Goal: Ask a question: Seek information or help from site administrators or community

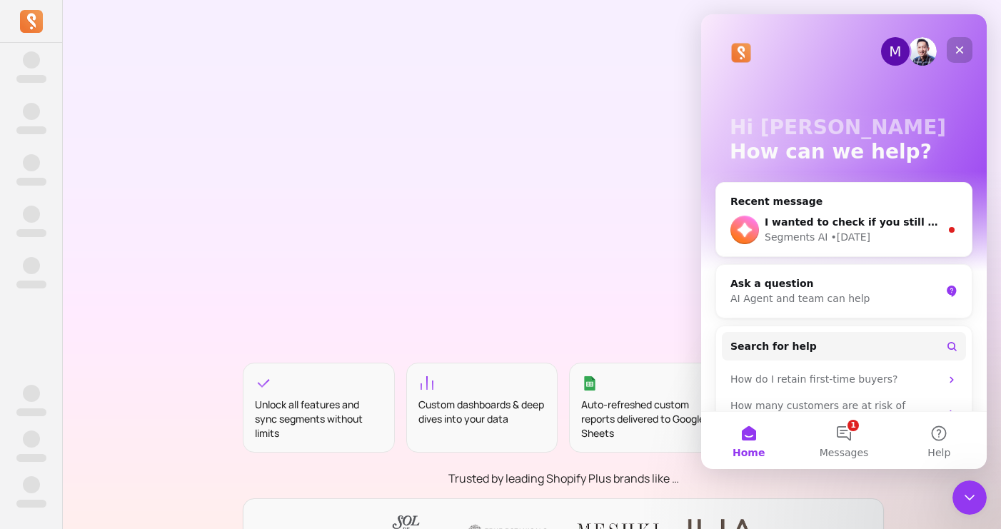
click at [959, 52] on icon "Close" at bounding box center [958, 49] width 11 height 11
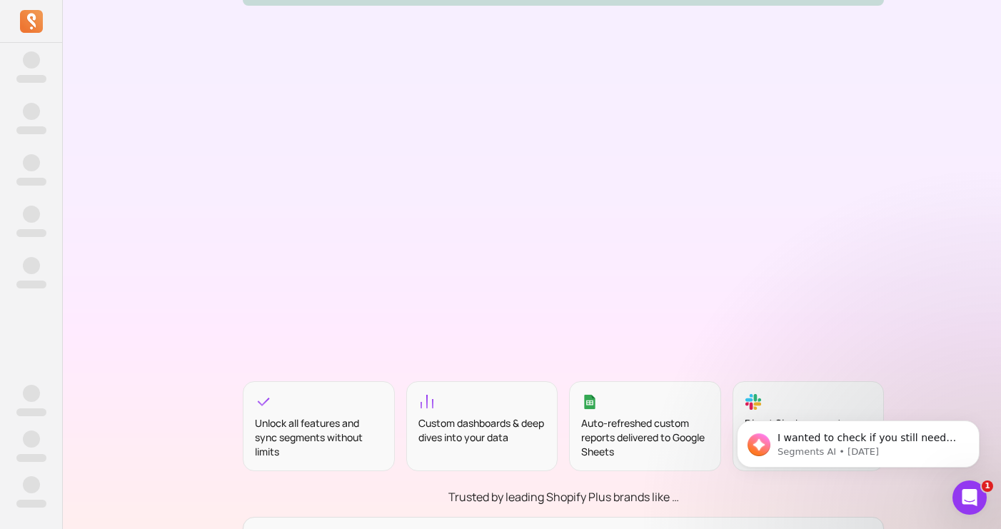
scroll to position [338, 0]
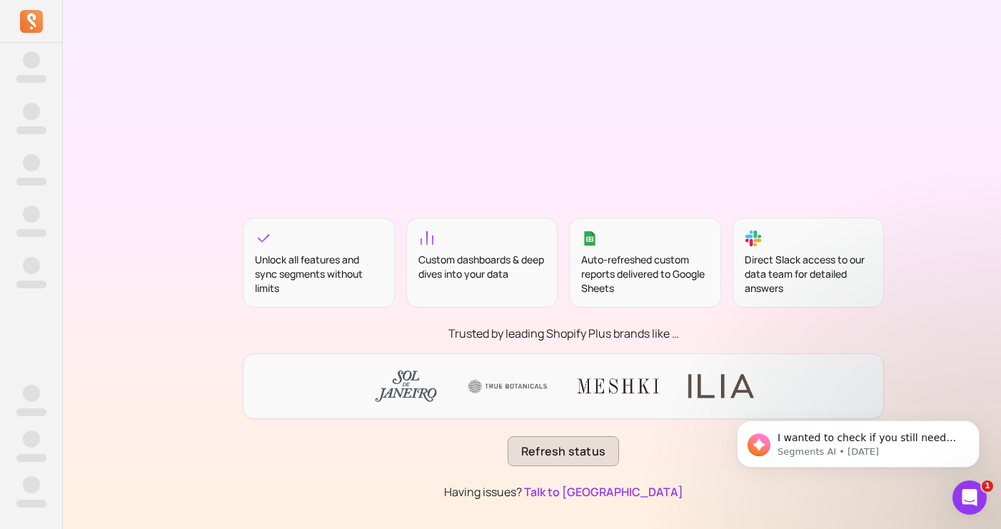
click at [550, 448] on button "Refresh status" at bounding box center [562, 451] width 111 height 30
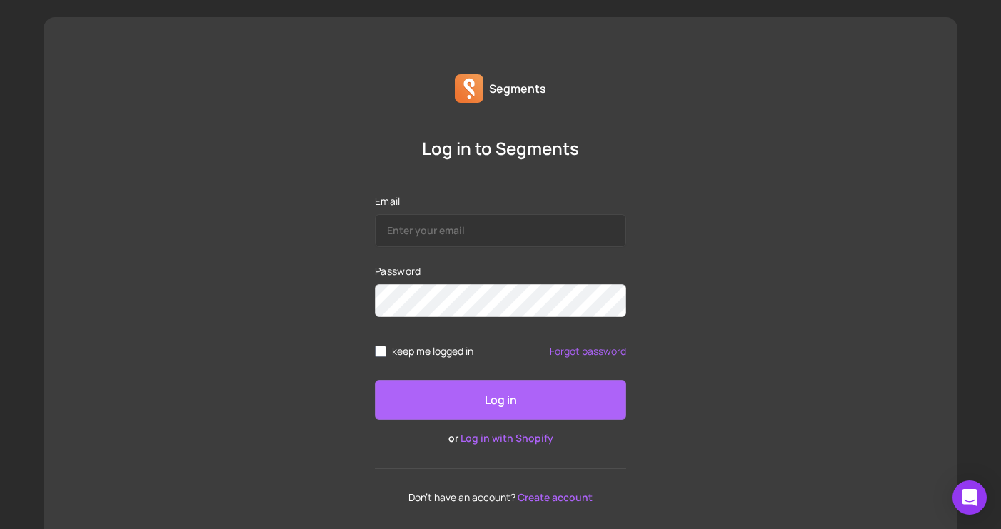
click at [518, 435] on link "Log in with Shopify" at bounding box center [506, 438] width 93 height 14
click at [491, 440] on link "Log in with Shopify" at bounding box center [506, 438] width 93 height 14
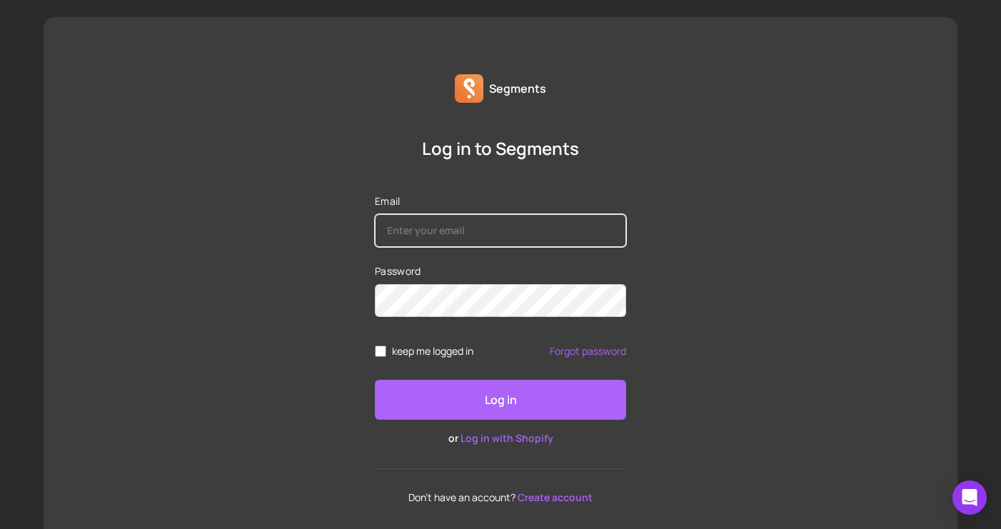
click at [488, 236] on input "Email" at bounding box center [500, 230] width 251 height 33
type input "rangeadvisoryllc@gmail.com"
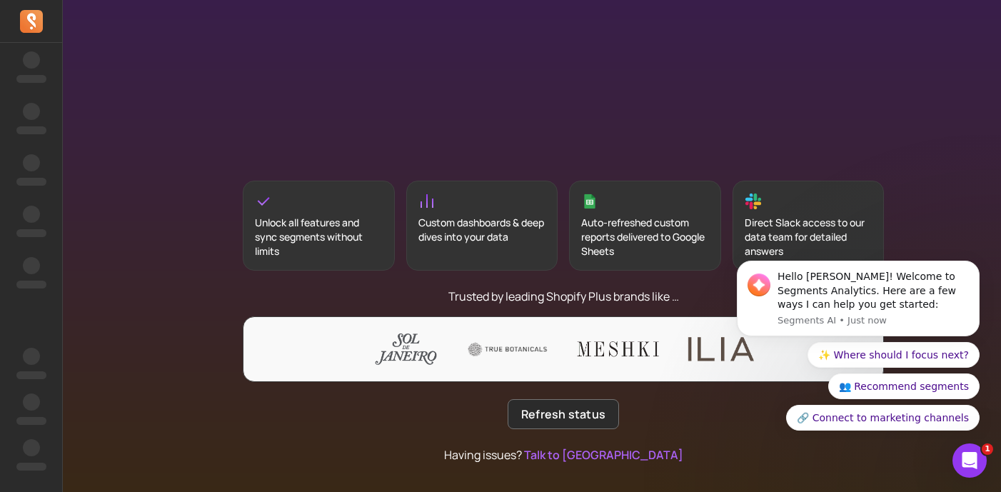
scroll to position [297, 0]
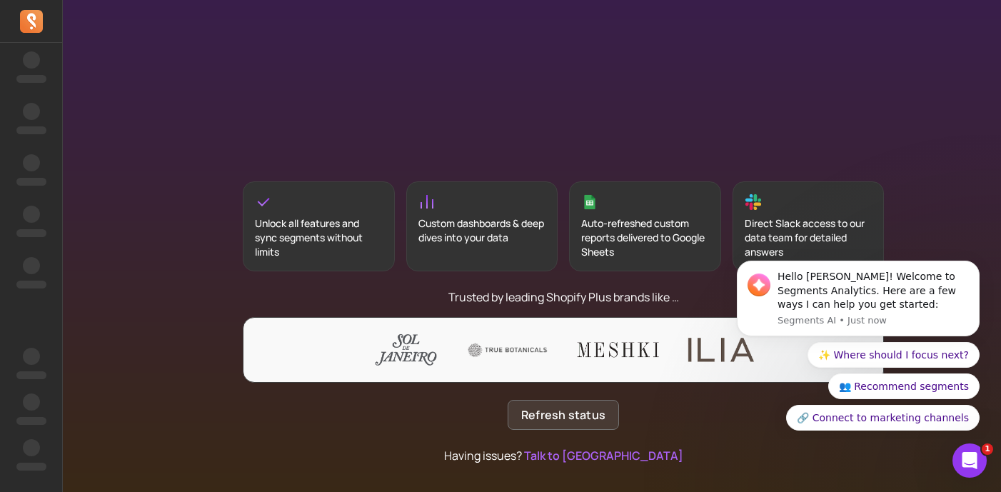
click at [592, 417] on button "Refresh status" at bounding box center [562, 415] width 111 height 30
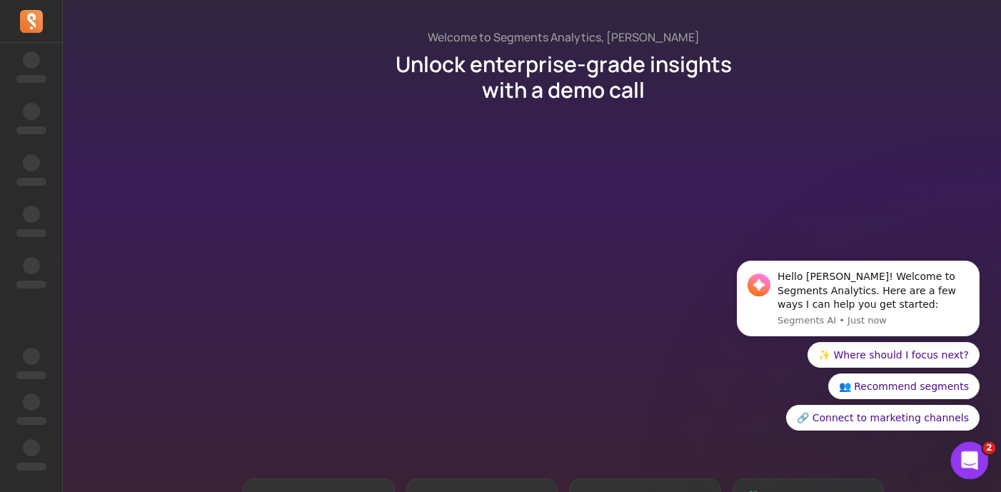
click at [966, 459] on icon "Open Intercom Messenger" at bounding box center [968, 459] width 24 height 24
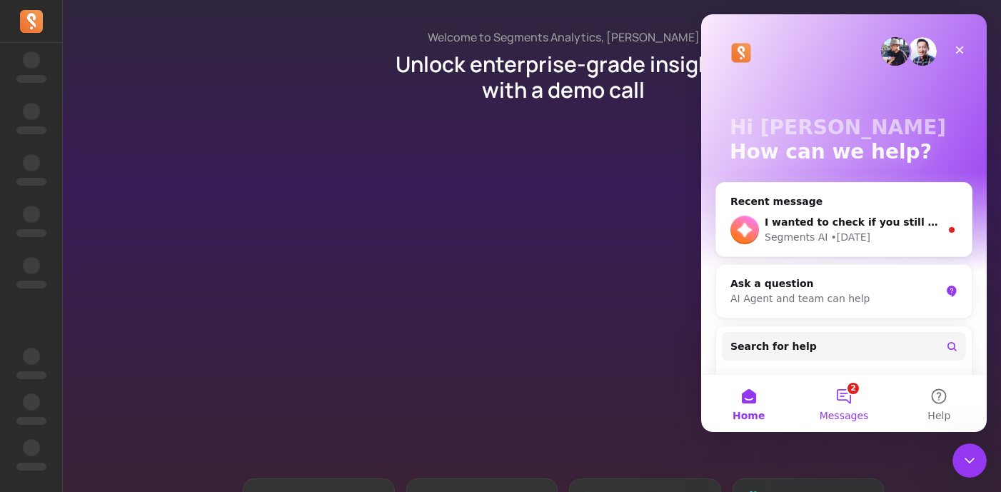
click at [844, 395] on button "2 Messages" at bounding box center [843, 403] width 95 height 57
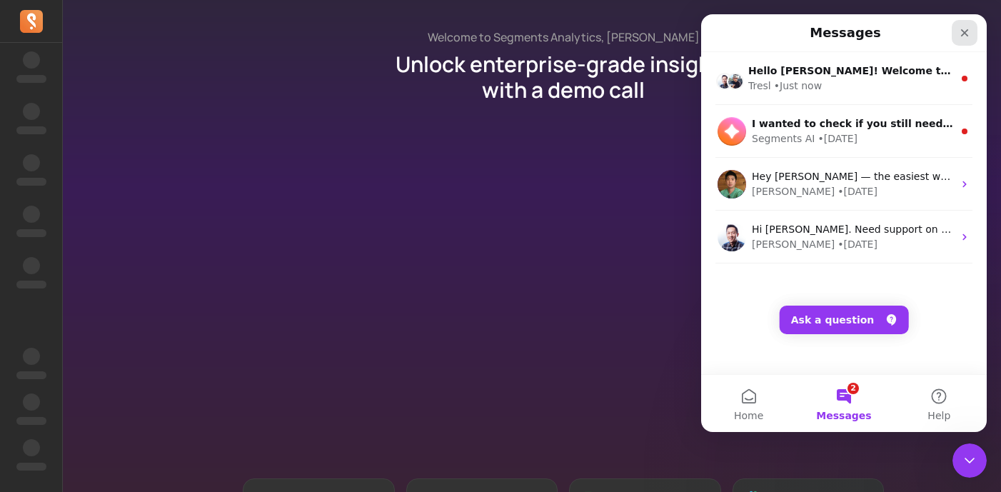
click at [961, 30] on icon "Close" at bounding box center [965, 33] width 8 height 8
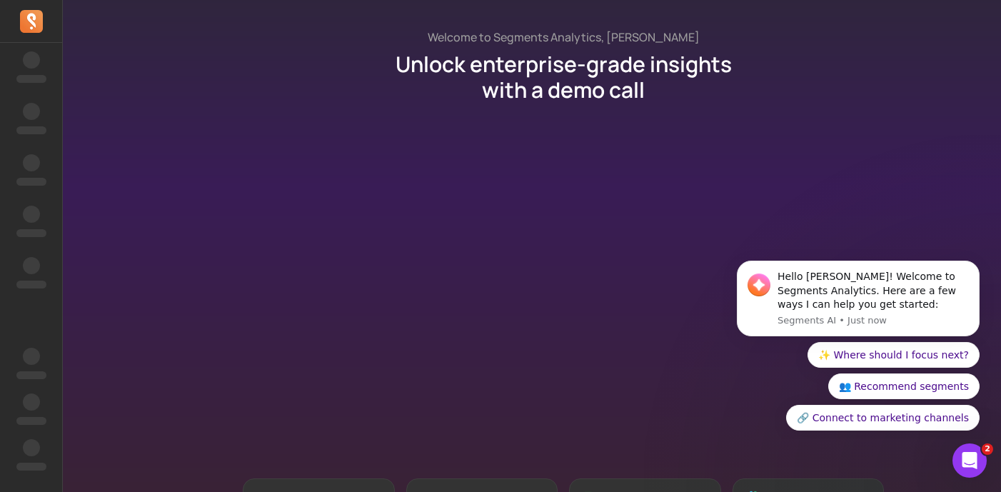
click at [943, 79] on div "Welcome to Segments Analytics, Jessica Chu Unlock enterprise-grade insights wit…" at bounding box center [563, 394] width 1001 height 789
click at [118, 101] on div "Welcome to Segments Analytics, Jessica Chu Unlock enterprise-grade insights wit…" at bounding box center [563, 394] width 1001 height 789
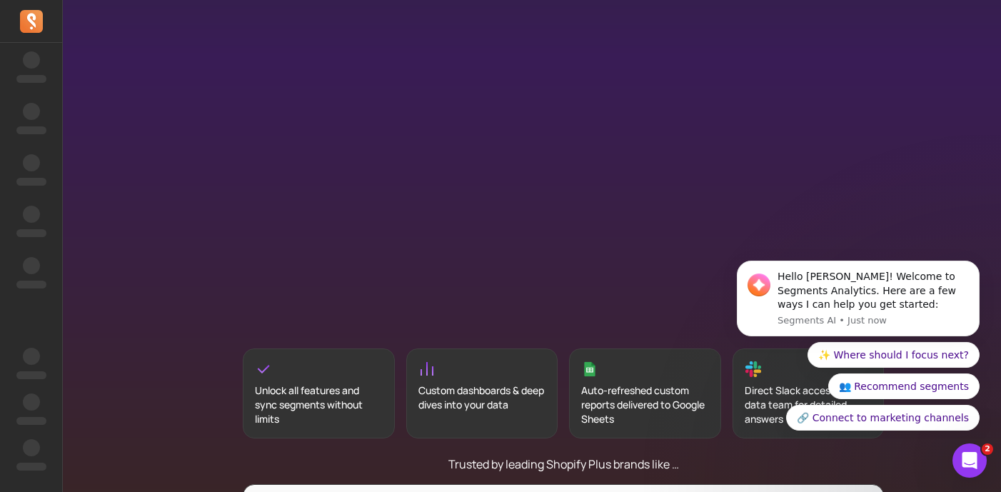
scroll to position [298, 0]
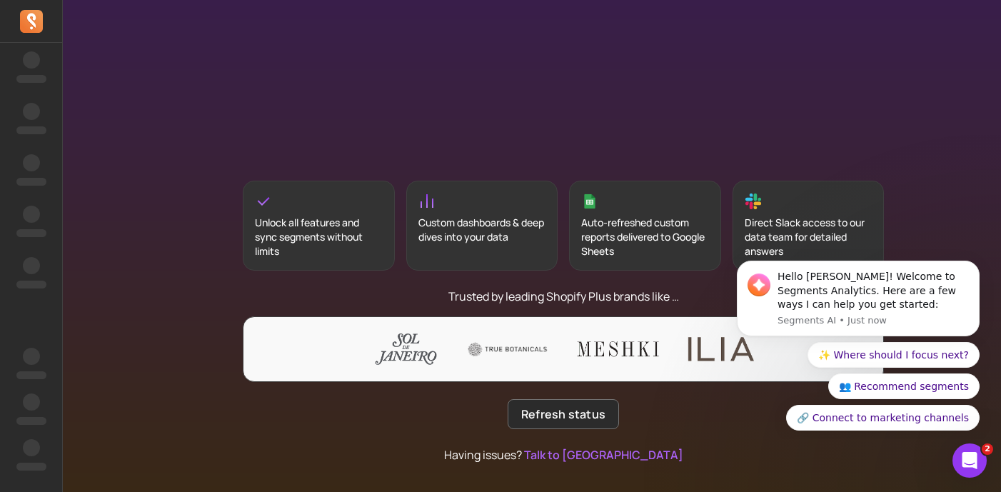
click at [445, 209] on div "Custom dashboards & deep dives into your data" at bounding box center [482, 226] width 152 height 90
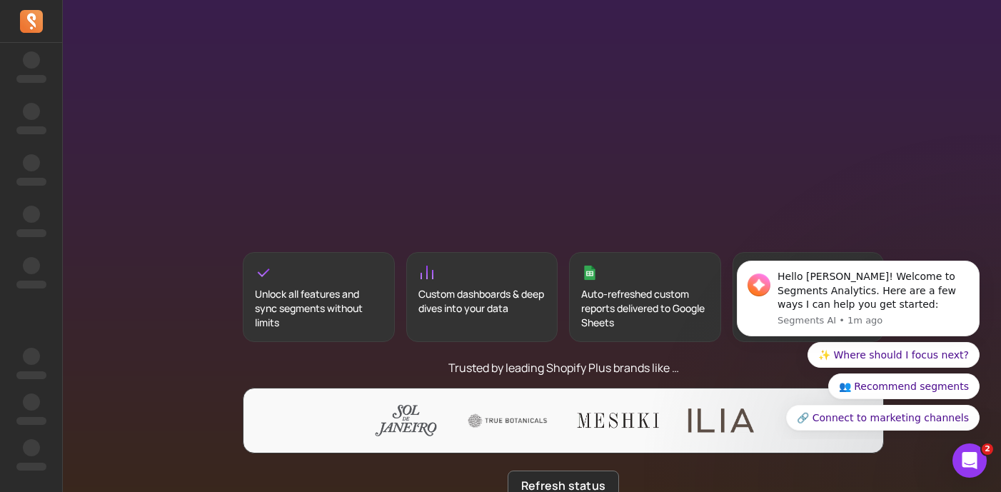
scroll to position [375, 0]
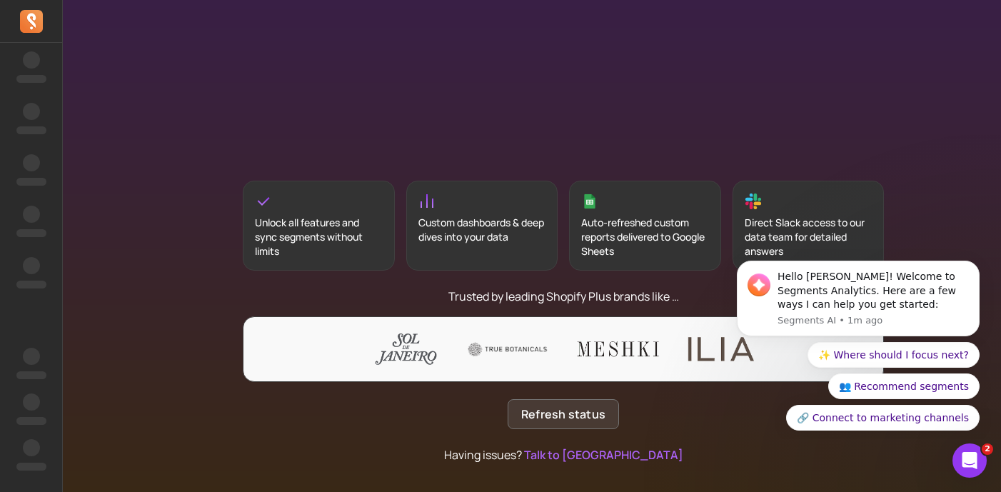
click at [552, 415] on button "Refresh status" at bounding box center [562, 414] width 111 height 30
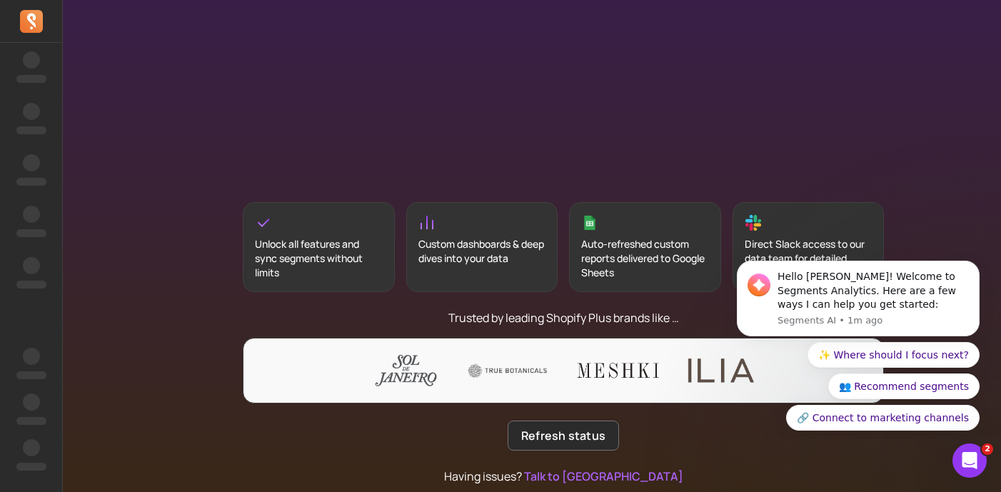
scroll to position [375, 0]
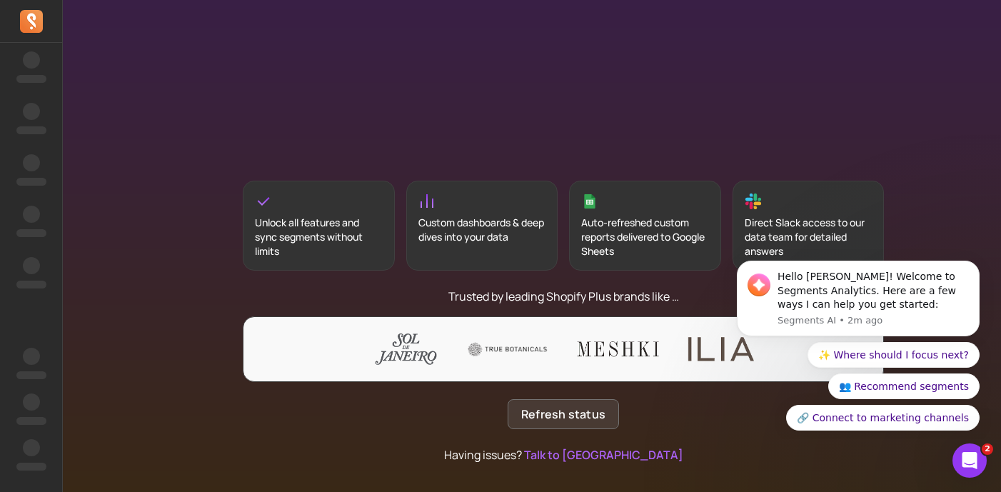
click at [562, 416] on button "Refresh status" at bounding box center [562, 414] width 111 height 30
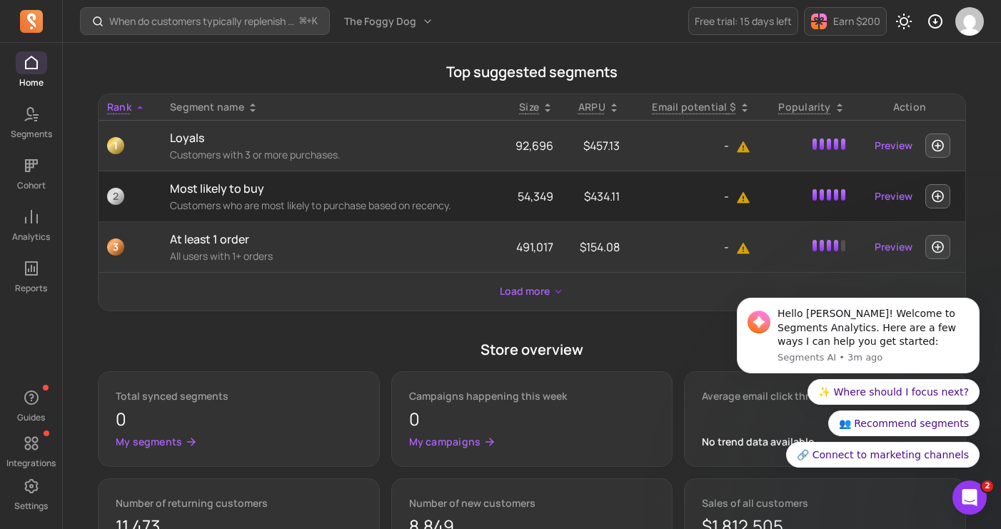
scroll to position [594, 0]
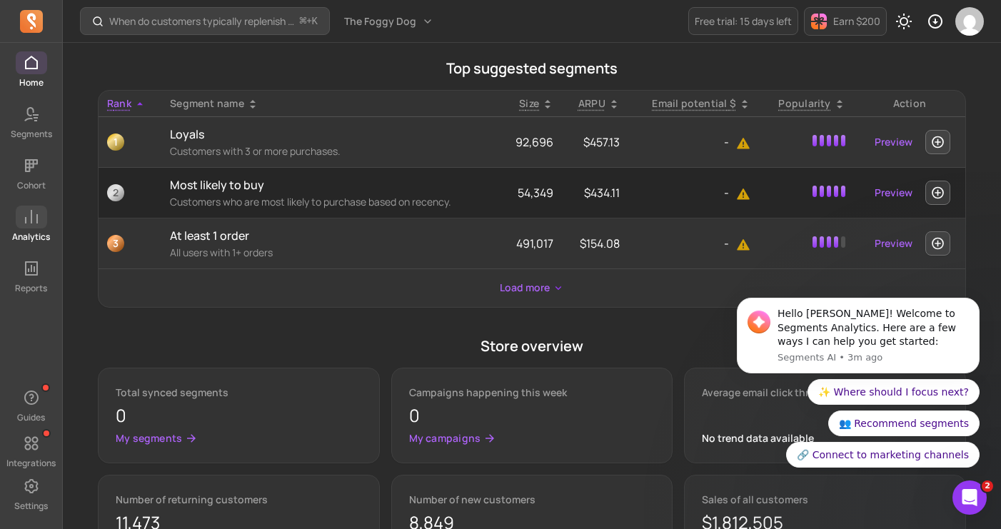
click at [32, 213] on icon at bounding box center [31, 216] width 17 height 17
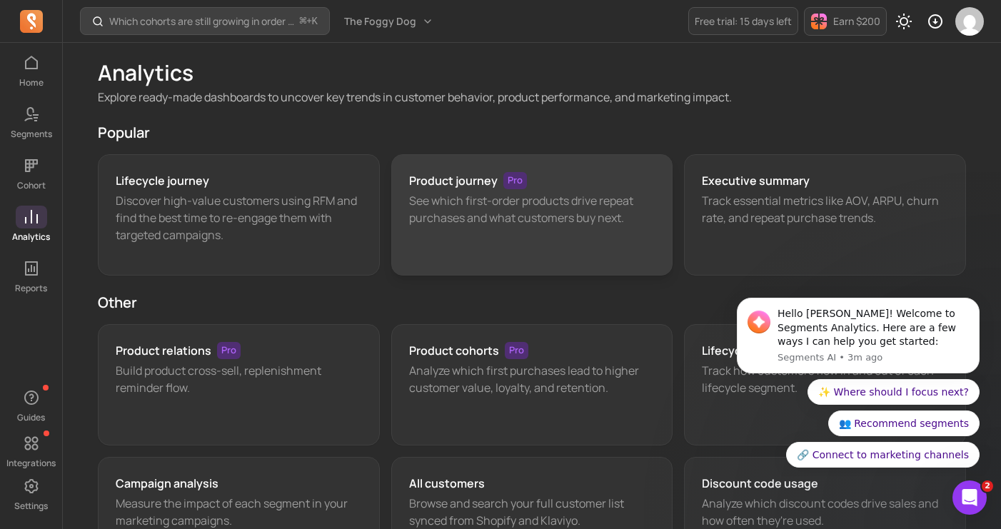
click at [450, 243] on div "Product journey Pro See which first-order products drive repeat purchases and w…" at bounding box center [532, 214] width 282 height 121
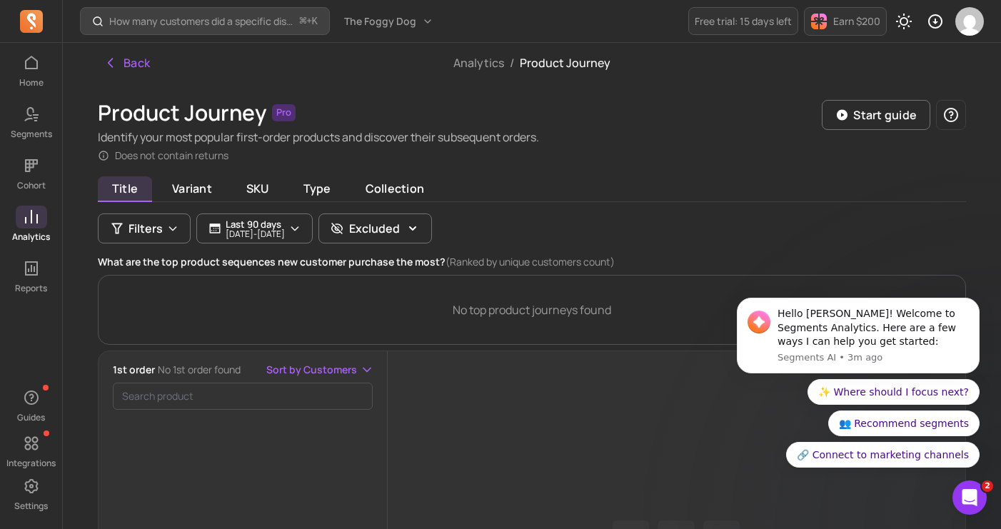
click at [750, 167] on div "Product Journey Pro Identify your most popular first-order products and discove…" at bounding box center [532, 486] width 868 height 772
click at [285, 321] on div "No top product journeys found" at bounding box center [532, 310] width 868 height 70
click at [276, 221] on p "Last 90 days" at bounding box center [255, 223] width 59 height 11
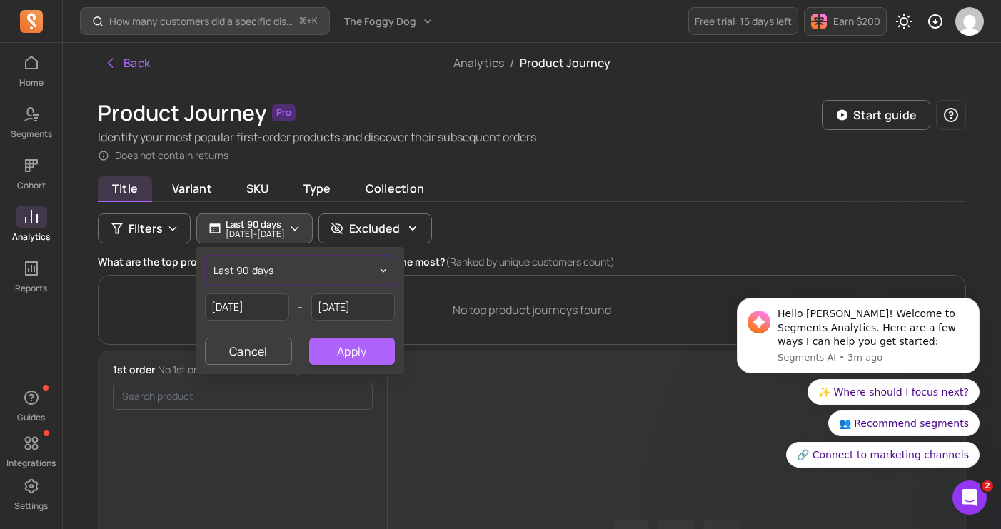
click at [230, 277] on span "last 90 days" at bounding box center [243, 270] width 61 height 14
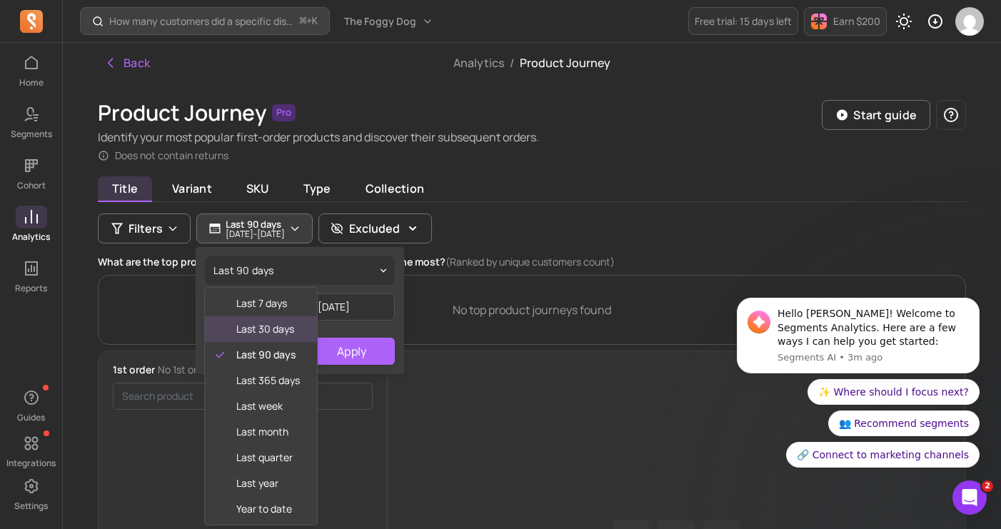
click at [246, 330] on span "last 30 days" at bounding box center [268, 329] width 64 height 14
type input "2025-08-24"
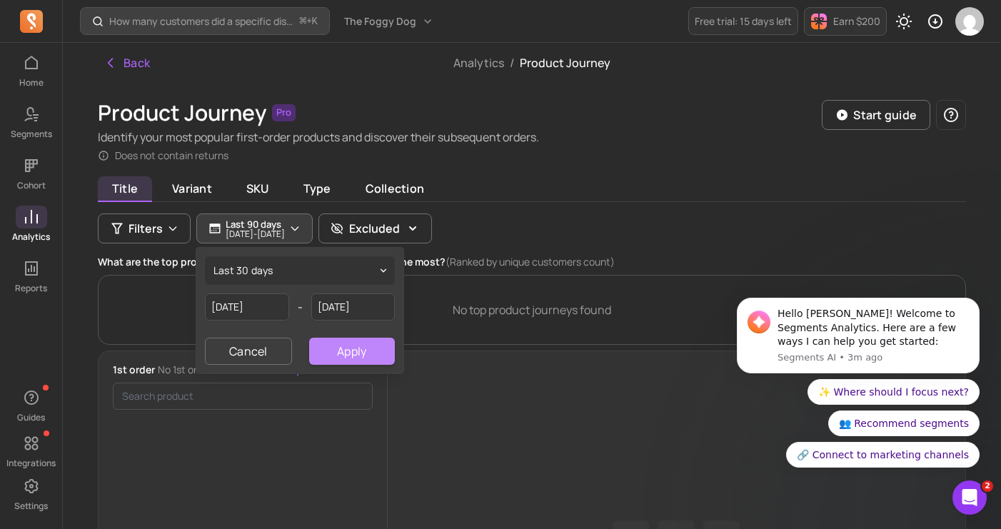
click at [356, 353] on button "Apply" at bounding box center [352, 351] width 86 height 27
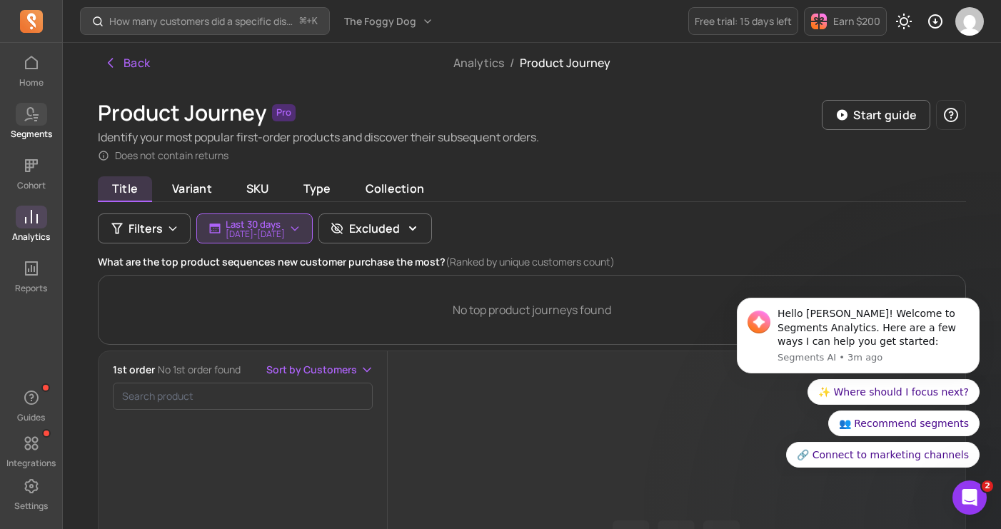
click at [24, 116] on icon at bounding box center [31, 114] width 17 height 17
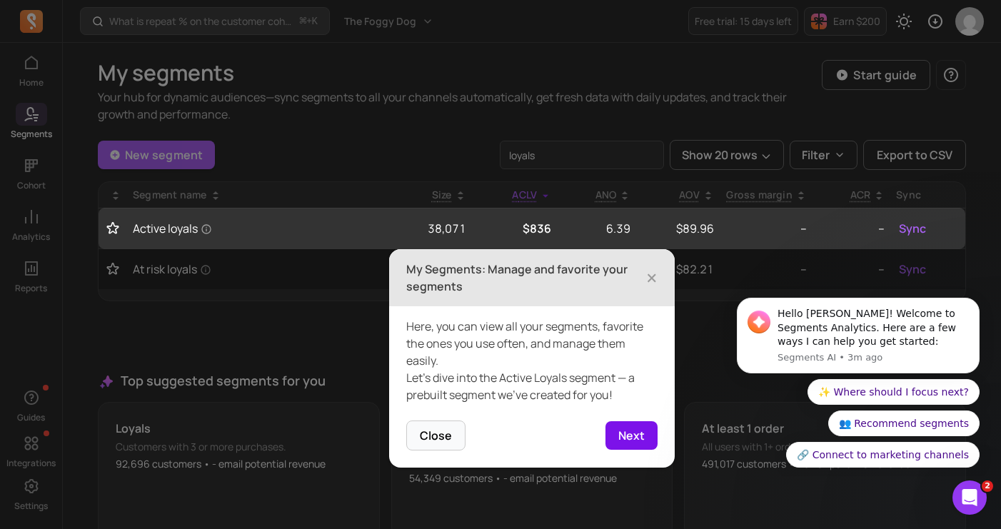
click at [638, 425] on button "Next" at bounding box center [631, 435] width 52 height 29
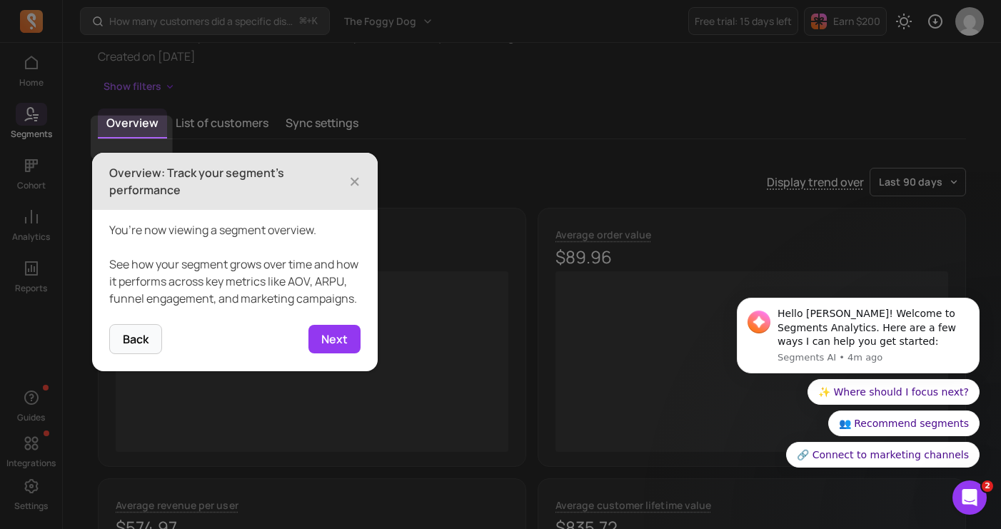
scroll to position [99, 0]
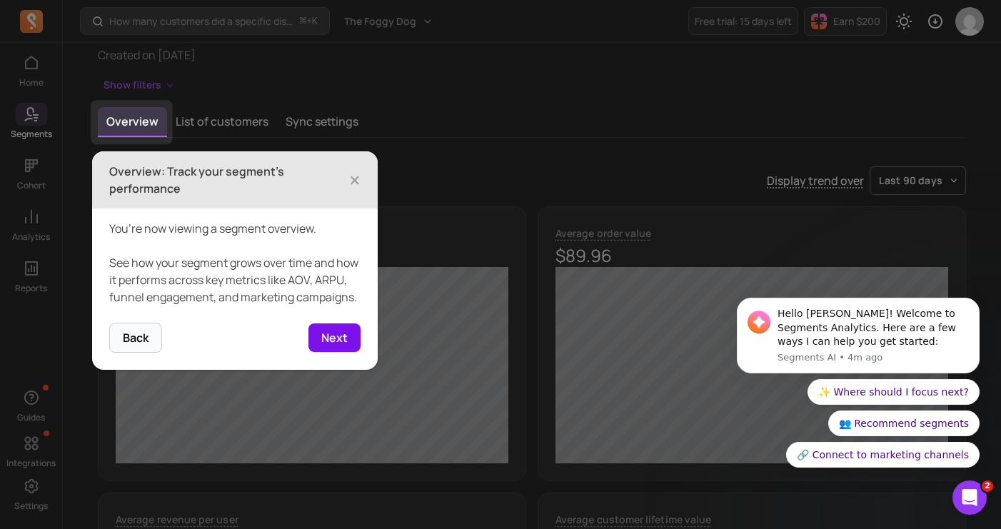
click at [330, 348] on button "Next" at bounding box center [334, 337] width 52 height 29
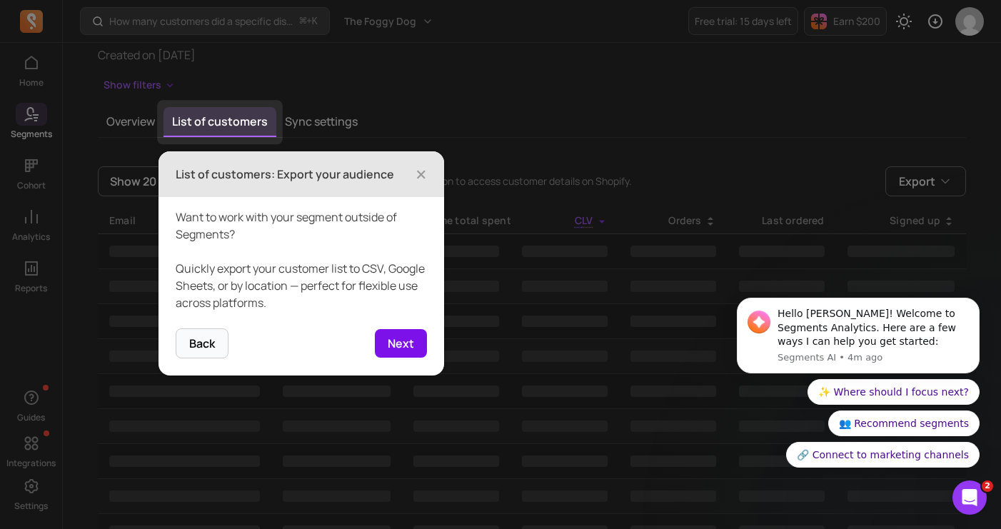
click at [405, 345] on button "Next" at bounding box center [401, 343] width 52 height 29
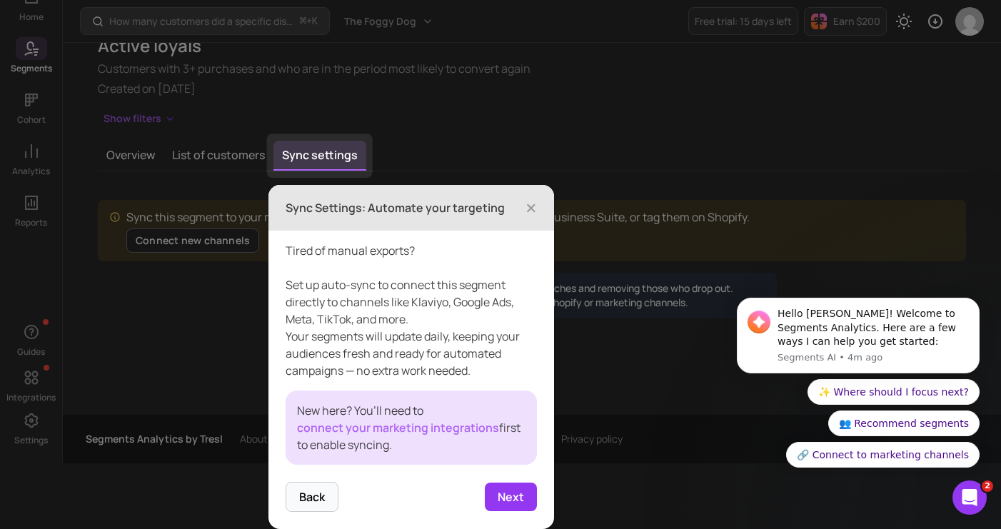
scroll to position [66, 0]
click at [517, 491] on button "Next" at bounding box center [511, 496] width 52 height 29
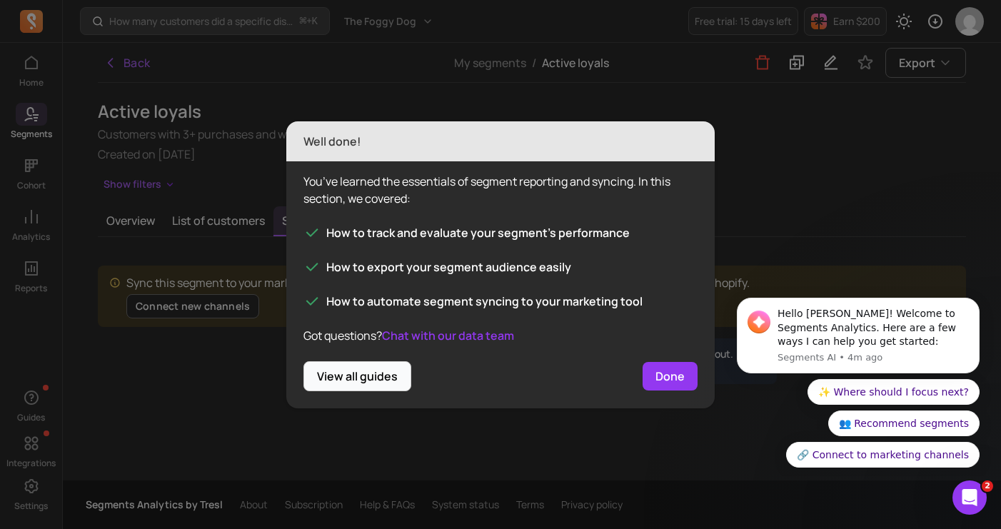
scroll to position [0, 0]
click at [674, 375] on button "Done" at bounding box center [669, 376] width 55 height 29
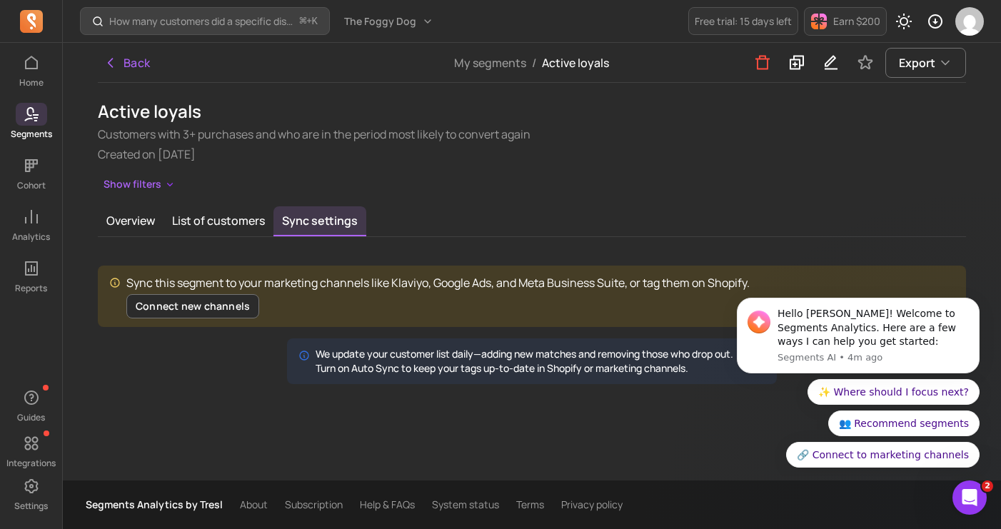
click at [509, 400] on div "Back My segments / Active loyals Export Active loyals Customers with 3+ purchas…" at bounding box center [532, 261] width 914 height 437
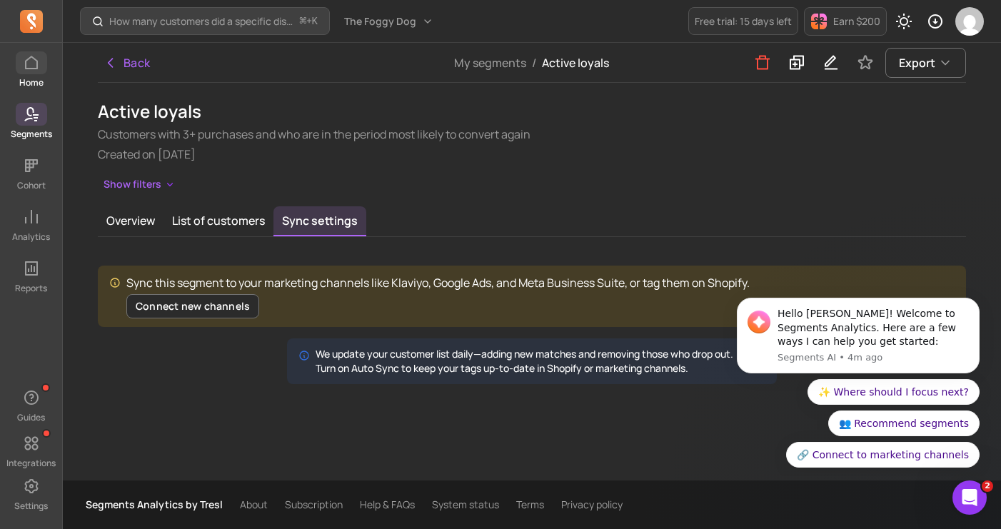
click at [28, 57] on icon at bounding box center [31, 62] width 17 height 17
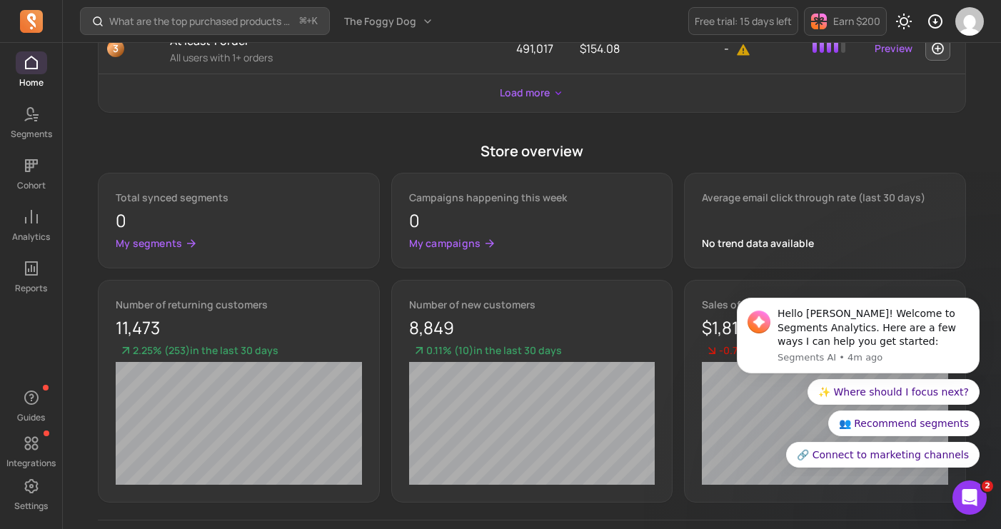
scroll to position [739, 0]
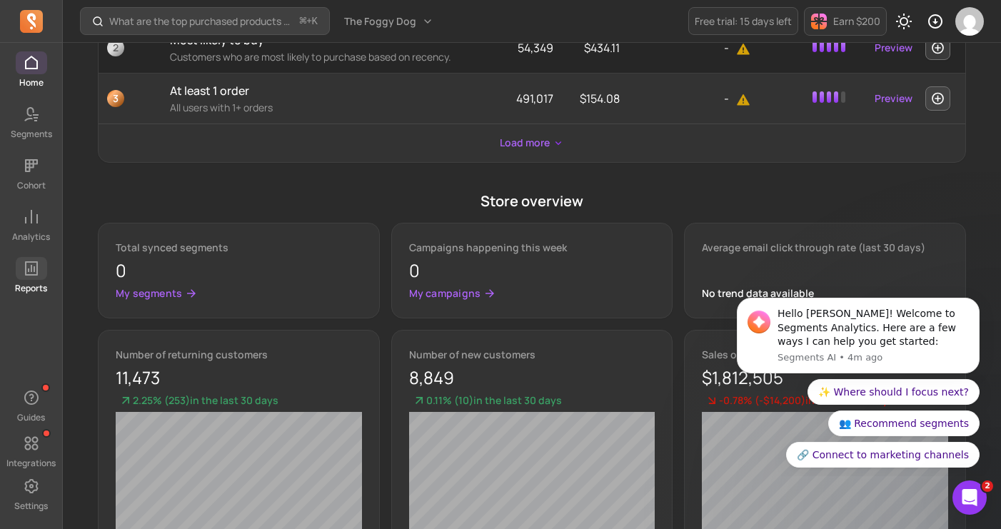
click at [14, 278] on link "Reports" at bounding box center [31, 275] width 62 height 37
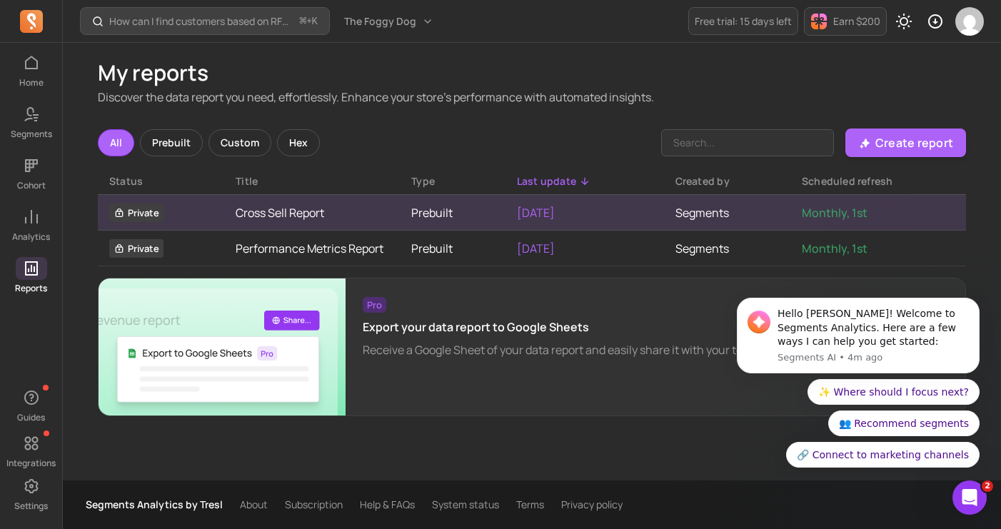
click at [279, 221] on td "Cross Sell Report" at bounding box center [312, 213] width 176 height 36
click at [279, 212] on link "Cross Sell Report" at bounding box center [312, 212] width 153 height 17
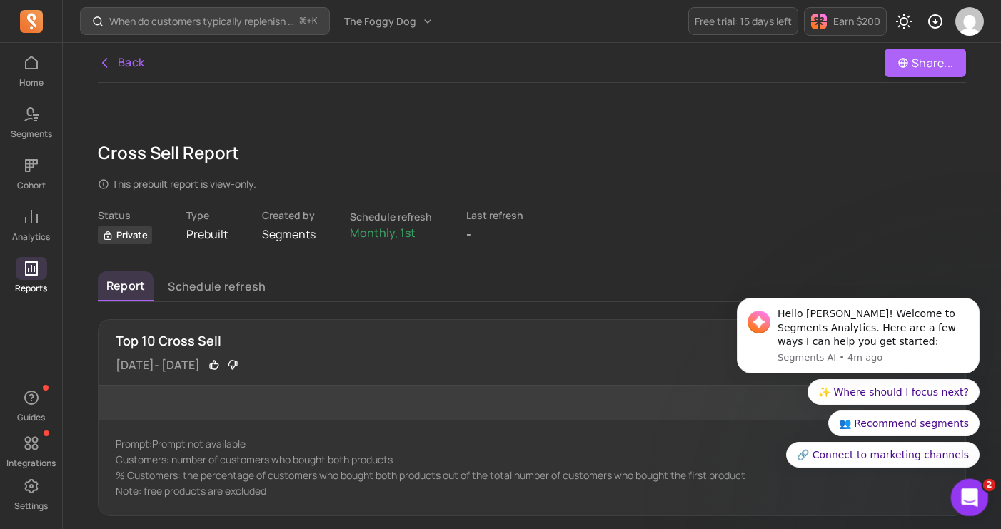
click at [979, 491] on div "Open Intercom Messenger" at bounding box center [966, 495] width 47 height 47
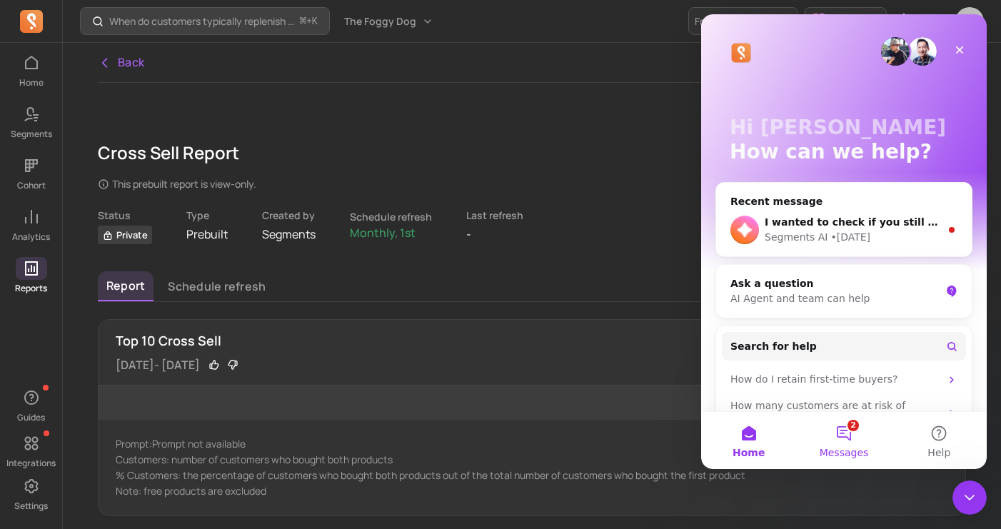
click at [848, 437] on button "2 Messages" at bounding box center [843, 440] width 95 height 57
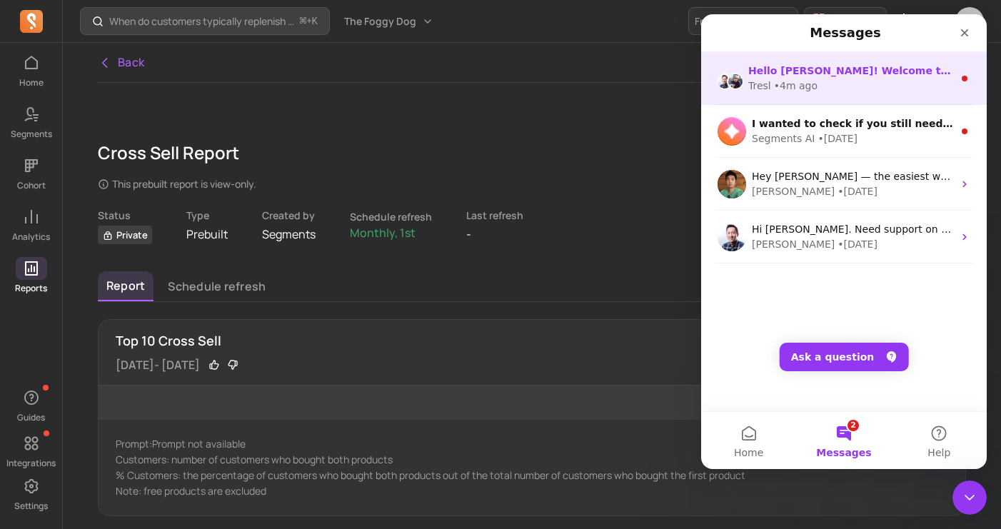
click at [797, 85] on div "• 4m ago" at bounding box center [796, 86] width 44 height 15
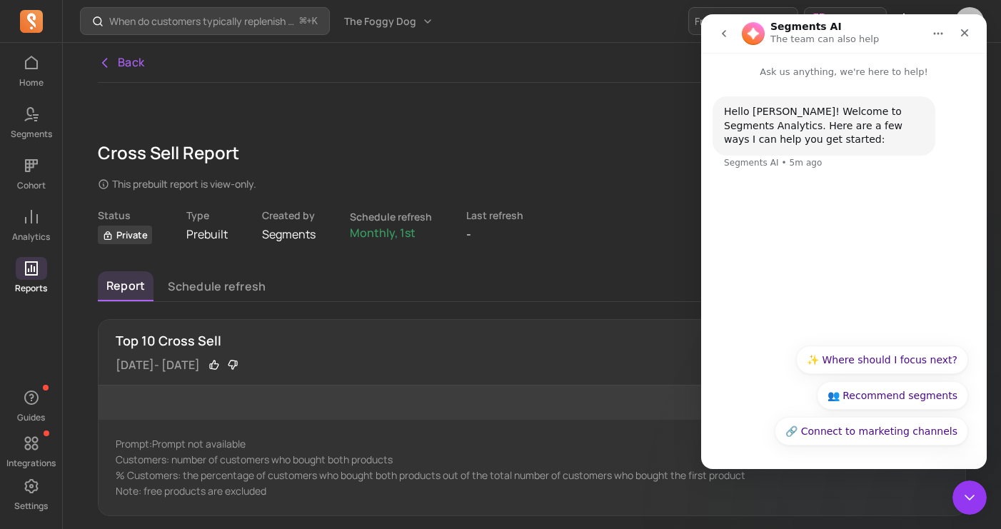
click at [841, 295] on div "Hello Jessica! Welcome to Segments Analytics. Here are a few ways I can help yo…" at bounding box center [843, 207] width 285 height 257
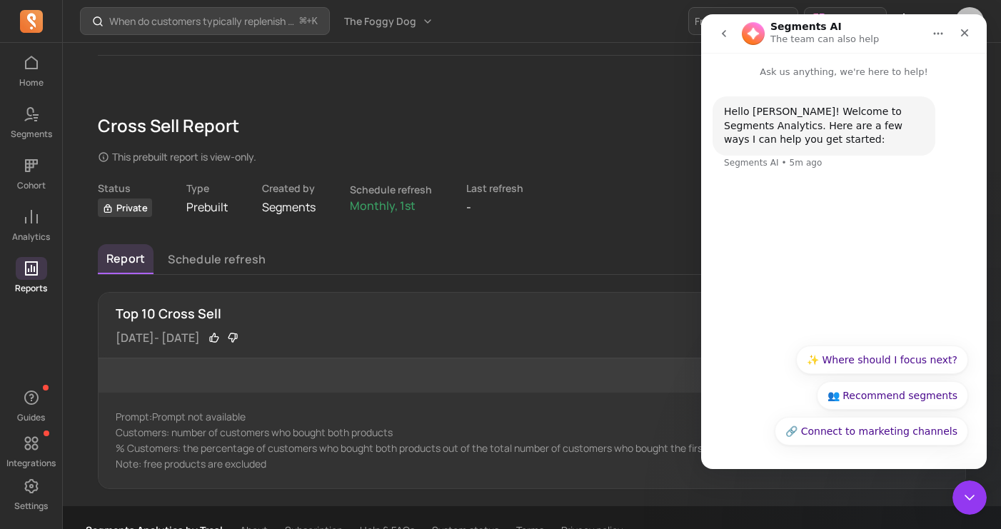
scroll to position [29, 0]
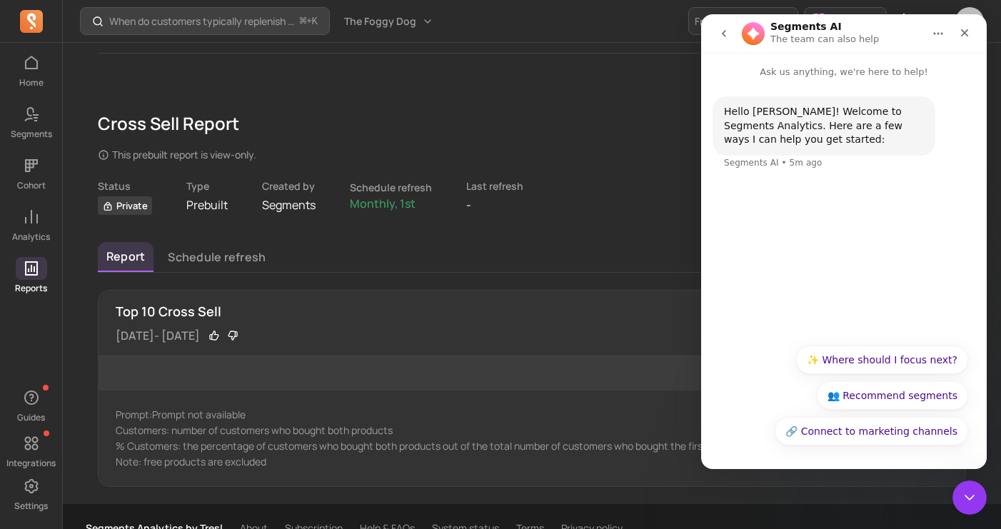
click at [728, 39] on icon "go back" at bounding box center [723, 33] width 11 height 11
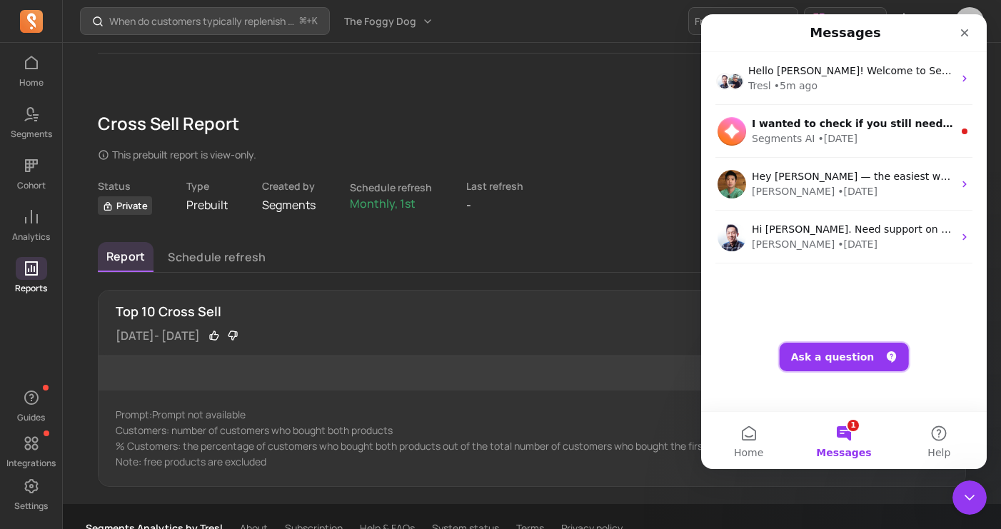
click at [818, 353] on button "Ask a question" at bounding box center [843, 357] width 129 height 29
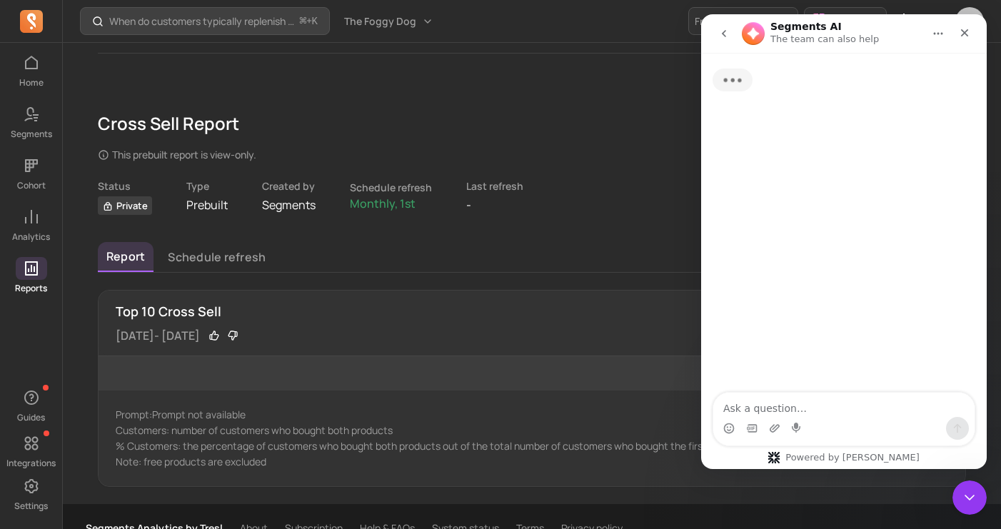
click at [815, 403] on textarea "Ask a question…" at bounding box center [843, 405] width 261 height 24
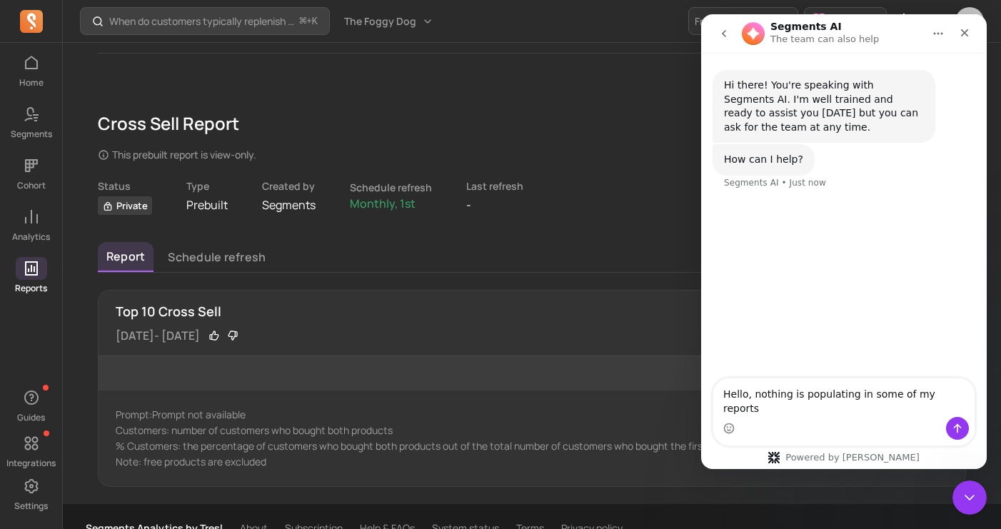
type textarea "Hello, nothing is populating in some of my reports"
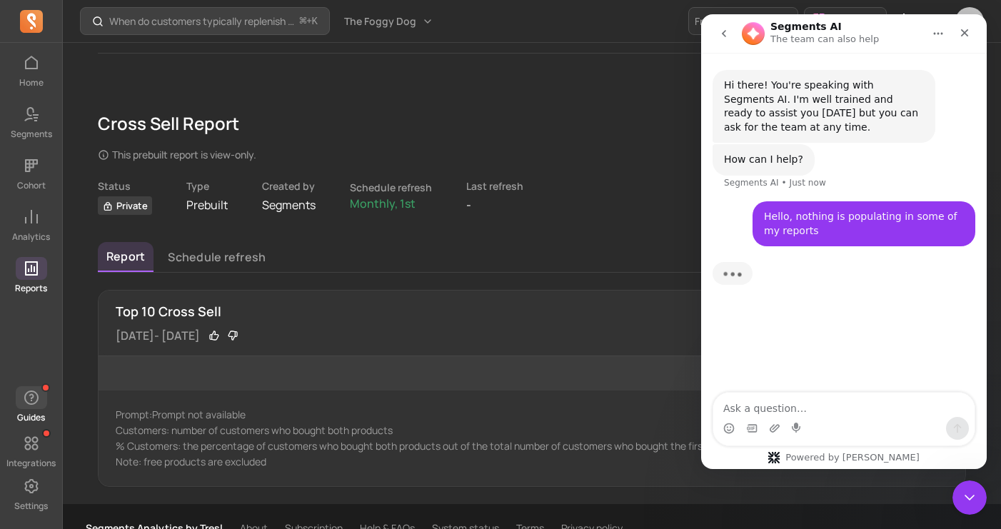
click at [43, 400] on span "button" at bounding box center [31, 397] width 31 height 23
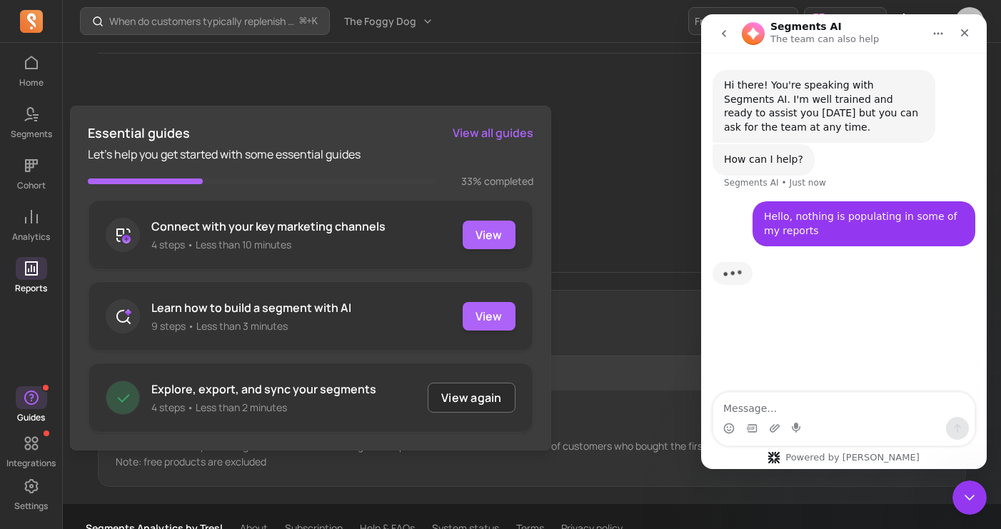
scroll to position [53, 0]
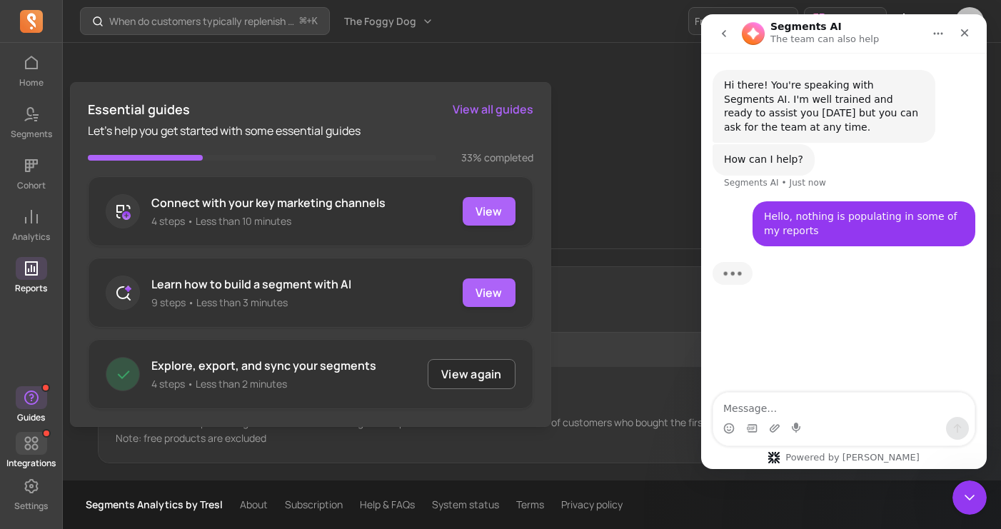
click at [38, 453] on span at bounding box center [31, 443] width 31 height 23
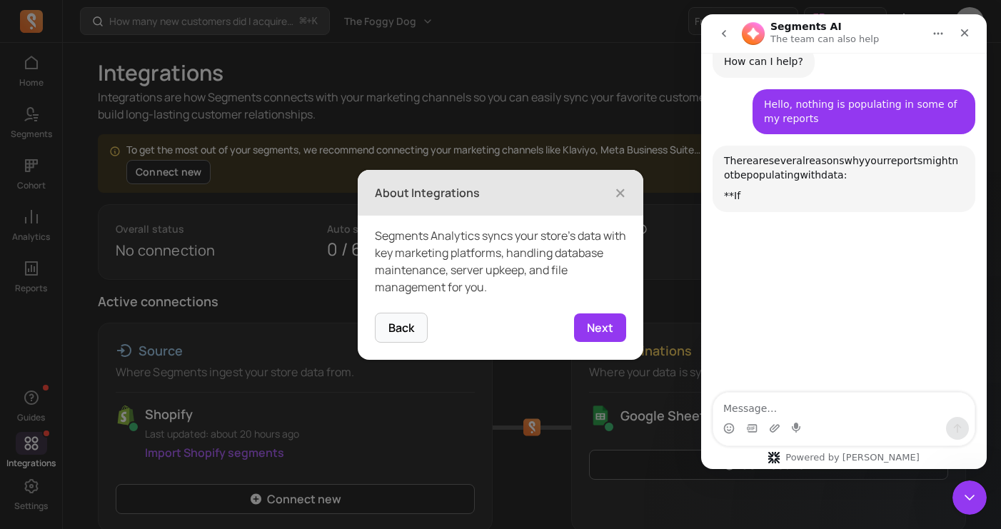
scroll to position [138, 0]
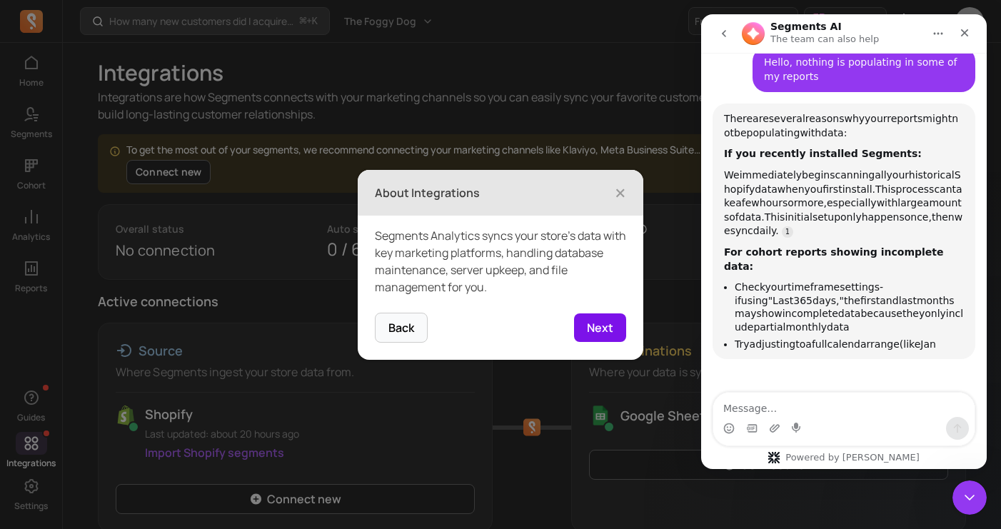
click at [589, 324] on button "Next" at bounding box center [600, 327] width 52 height 29
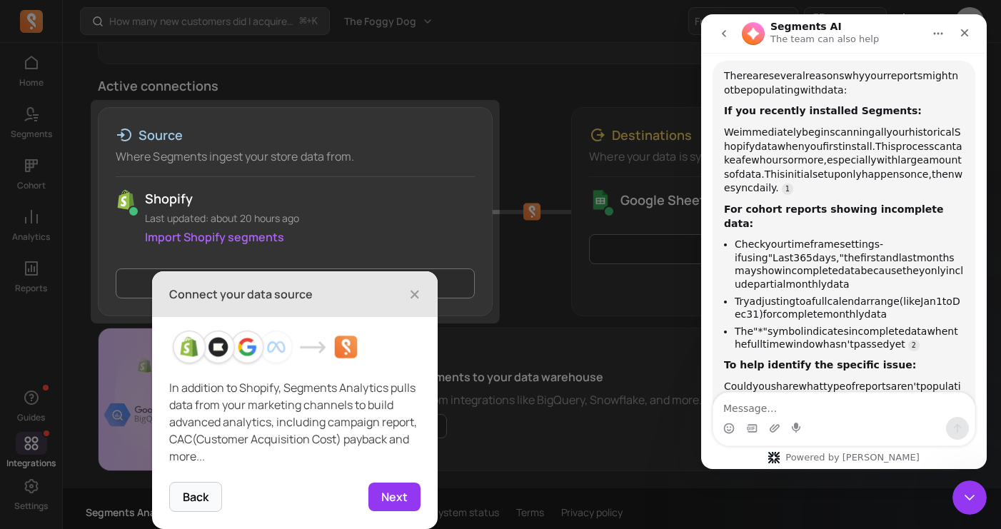
scroll to position [181, 0]
click at [395, 491] on button "Next" at bounding box center [394, 496] width 52 height 29
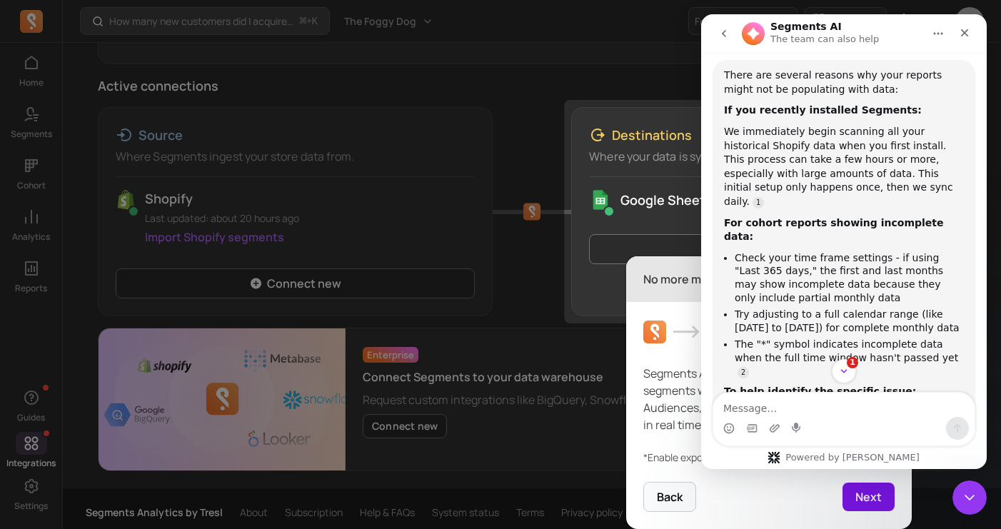
click at [860, 491] on button "Next" at bounding box center [868, 496] width 52 height 29
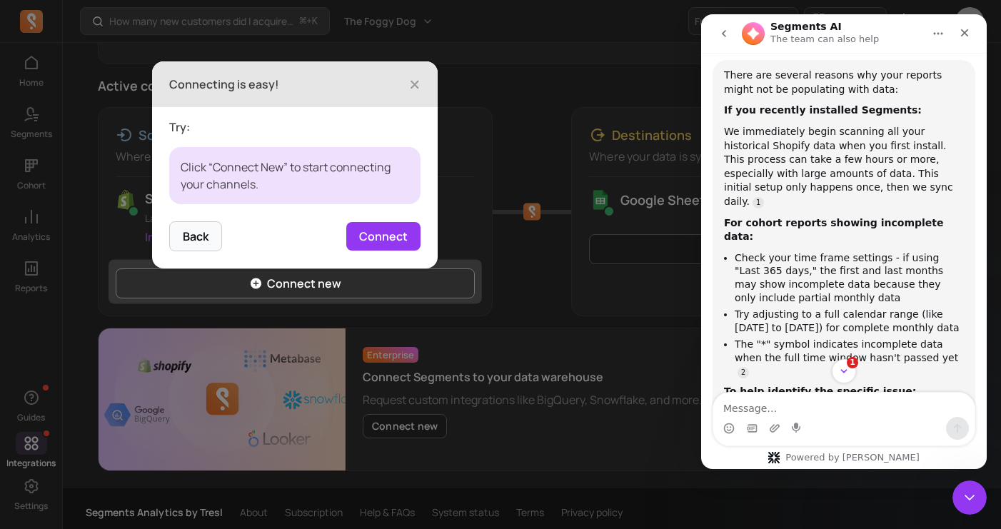
scroll to position [223, 0]
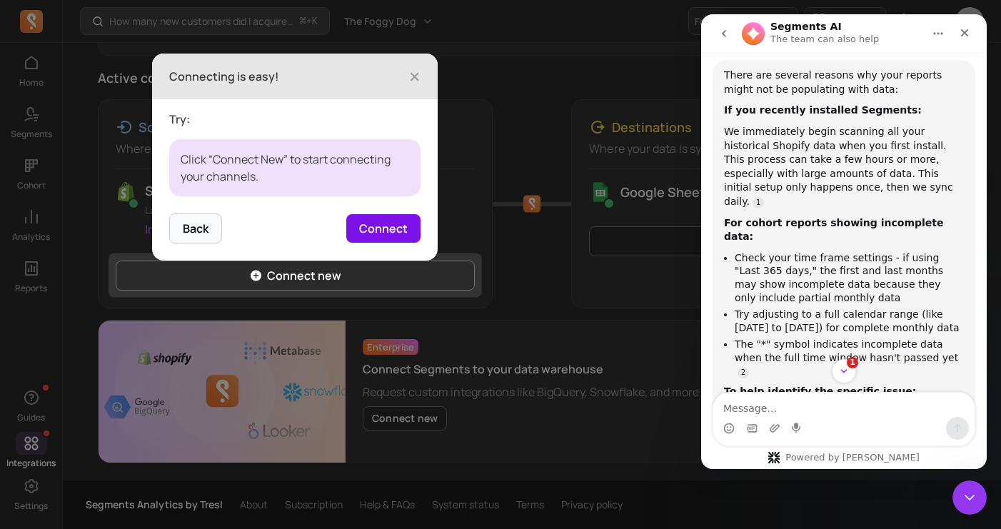
click at [385, 229] on button "Connect" at bounding box center [383, 228] width 74 height 29
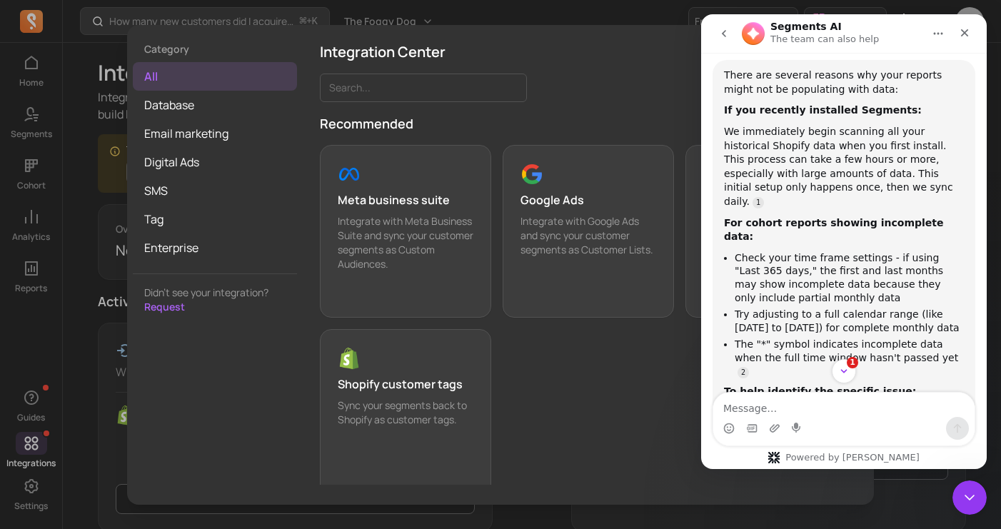
click at [85, 389] on div "Category all Database Email marketing Digital Ads SMS Tag Enterprise Didn’t see…" at bounding box center [500, 264] width 978 height 506
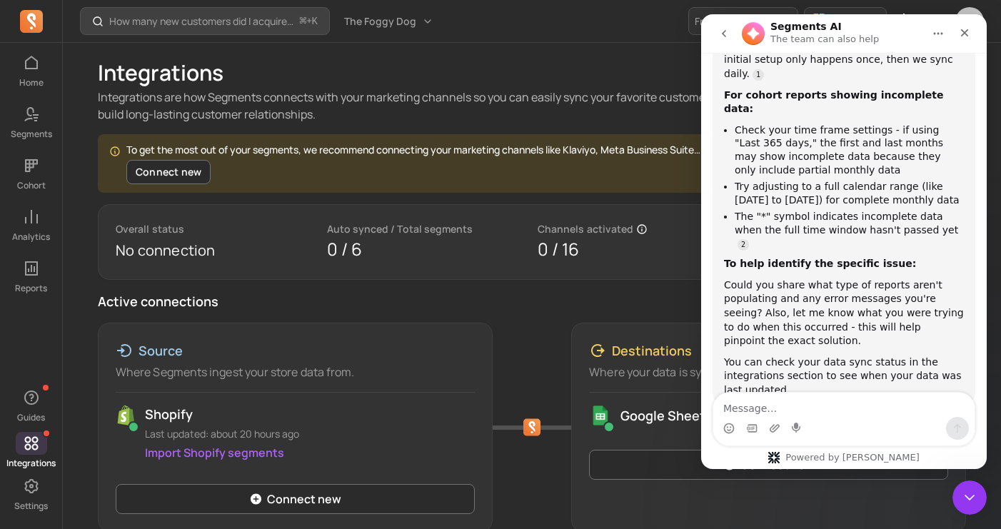
scroll to position [313, 0]
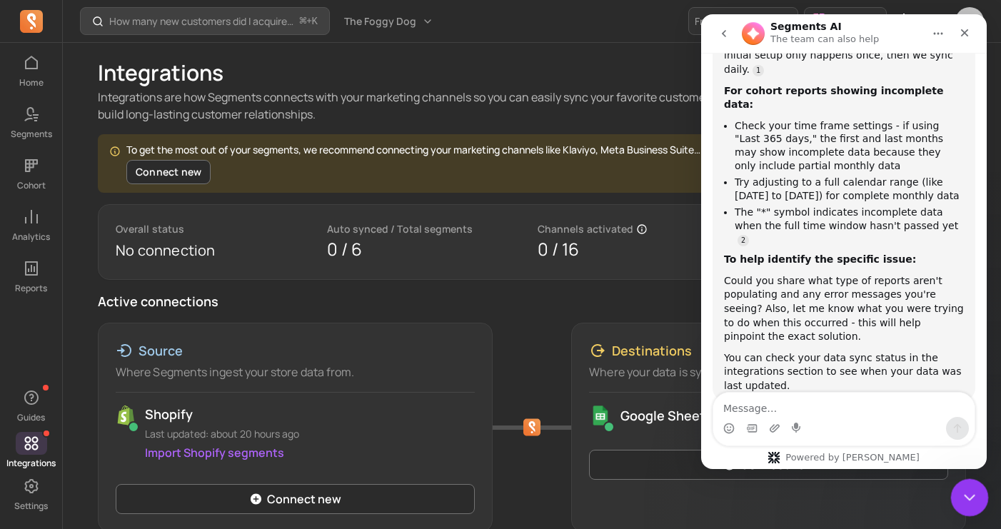
click at [973, 490] on icon "Close Intercom Messenger" at bounding box center [966, 495] width 17 height 17
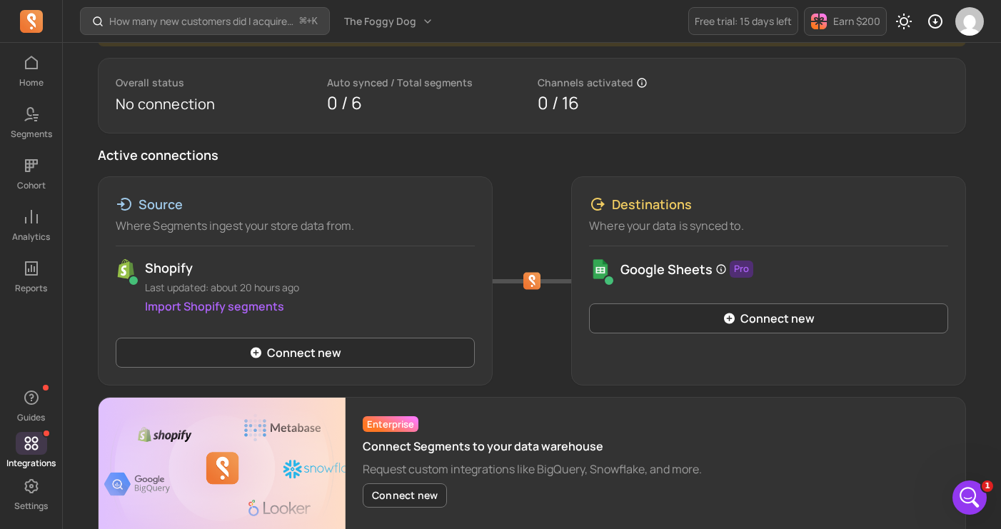
scroll to position [223, 0]
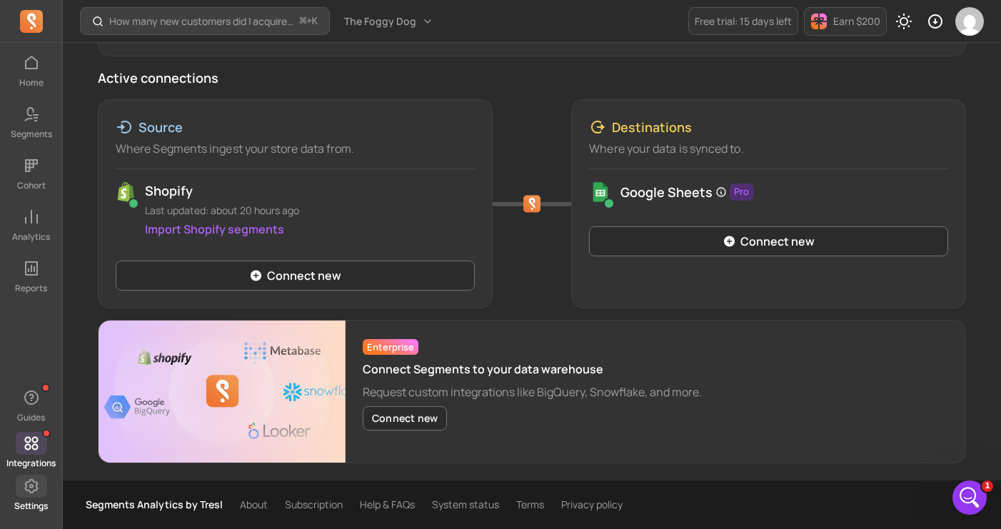
click at [34, 491] on p "Settings" at bounding box center [31, 505] width 34 height 11
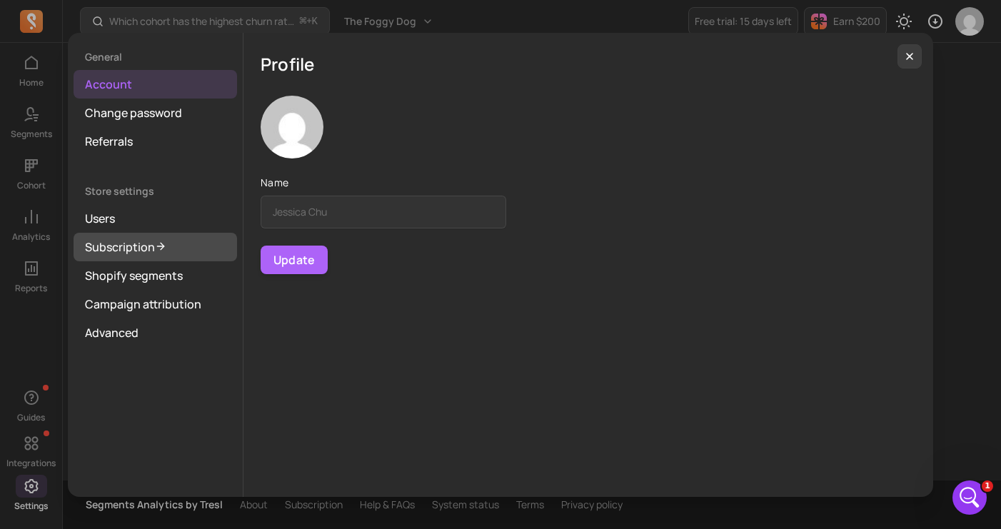
click at [106, 253] on link "Subscription" at bounding box center [155, 247] width 163 height 29
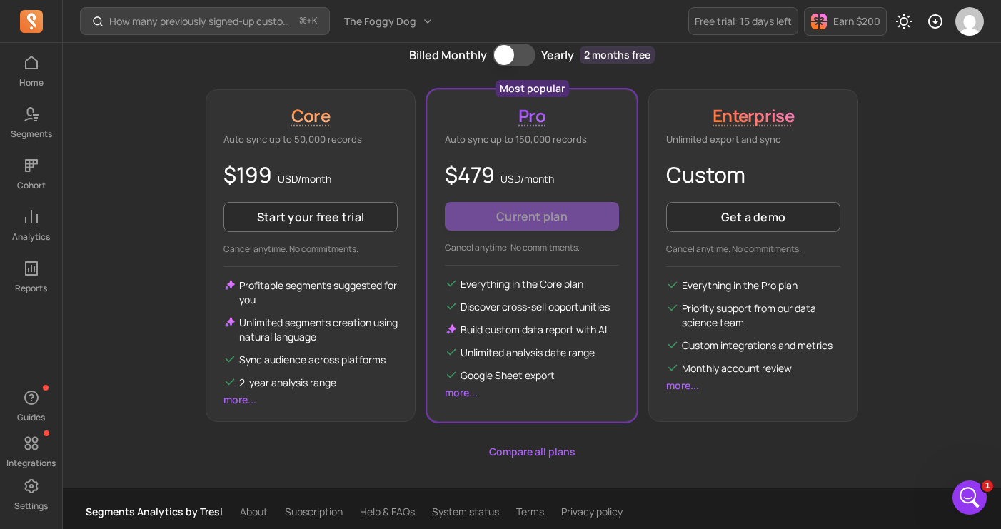
scroll to position [302, 0]
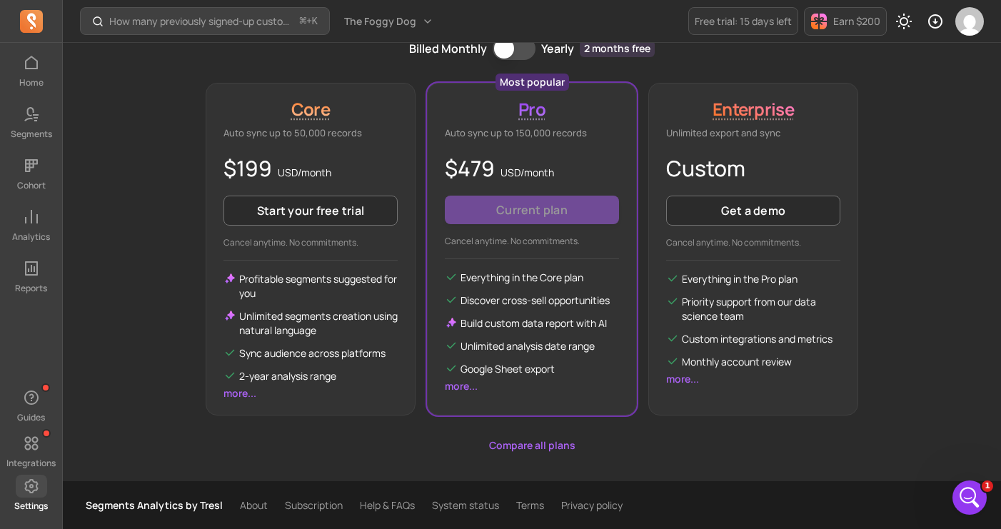
click at [31, 485] on icon at bounding box center [31, 486] width 14 height 14
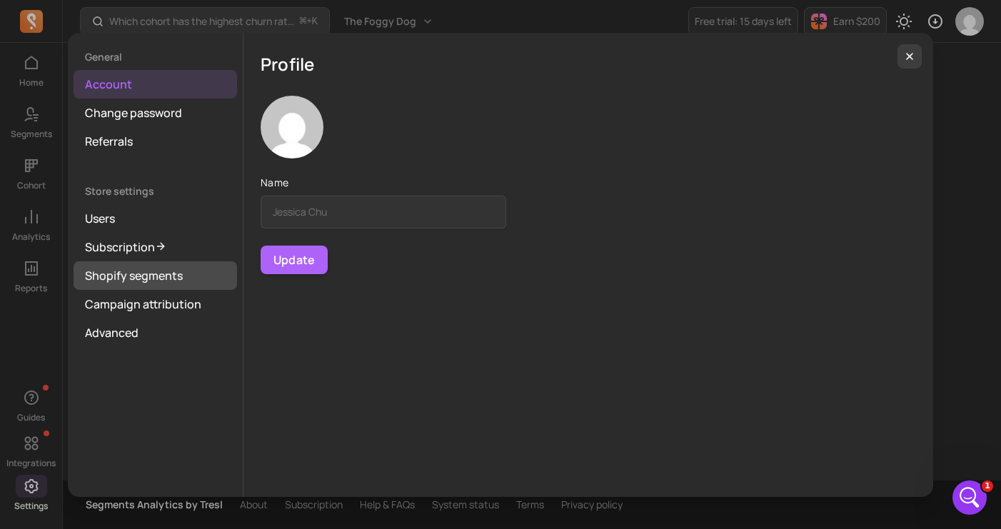
click at [130, 280] on link "Shopify segments" at bounding box center [155, 275] width 163 height 29
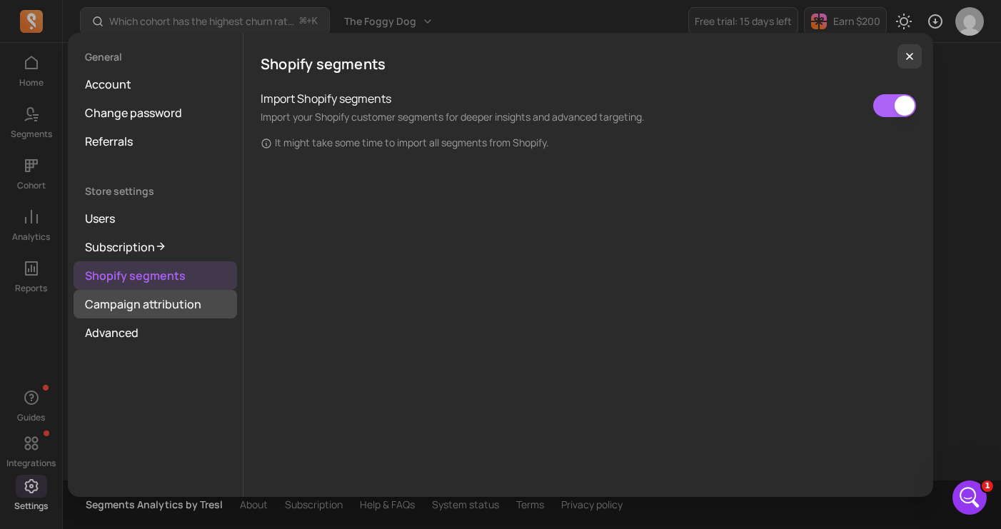
click at [130, 314] on link "Campaign attribution" at bounding box center [155, 304] width 163 height 29
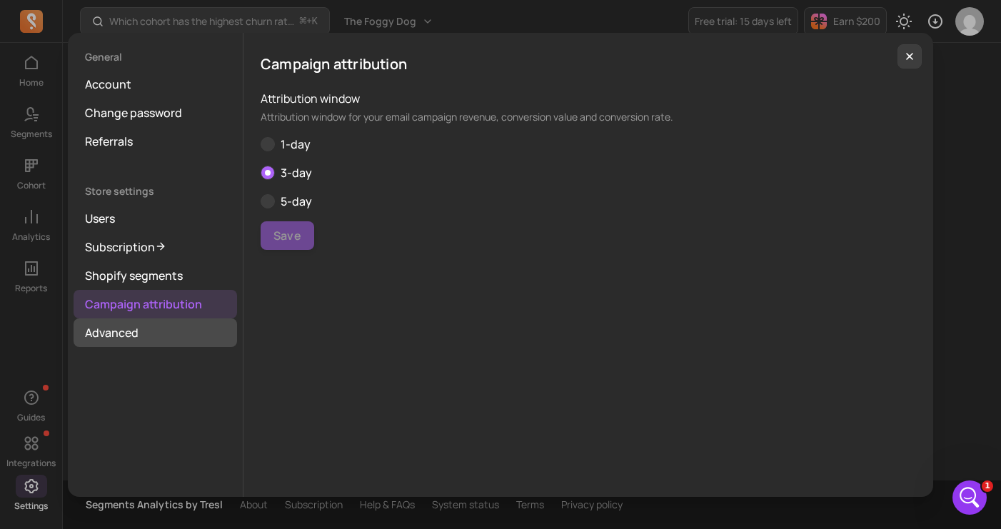
click at [123, 342] on link "Advanced" at bounding box center [155, 332] width 163 height 29
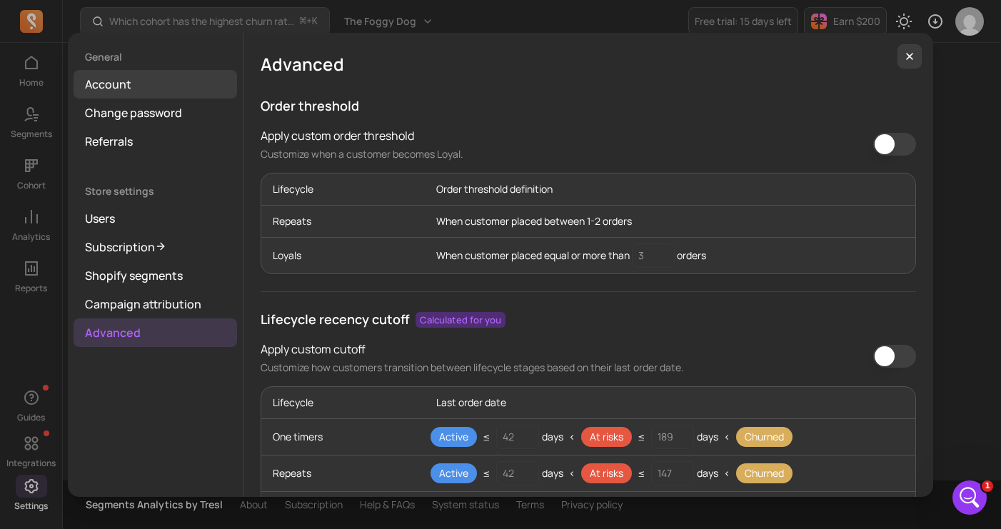
click at [194, 93] on link "Account" at bounding box center [155, 84] width 163 height 29
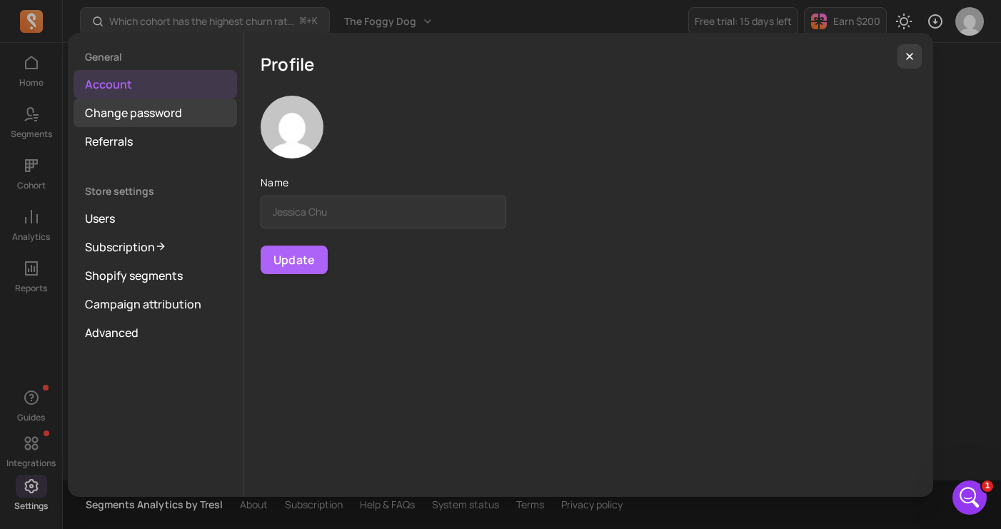
click at [179, 118] on link "Change password" at bounding box center [155, 112] width 163 height 29
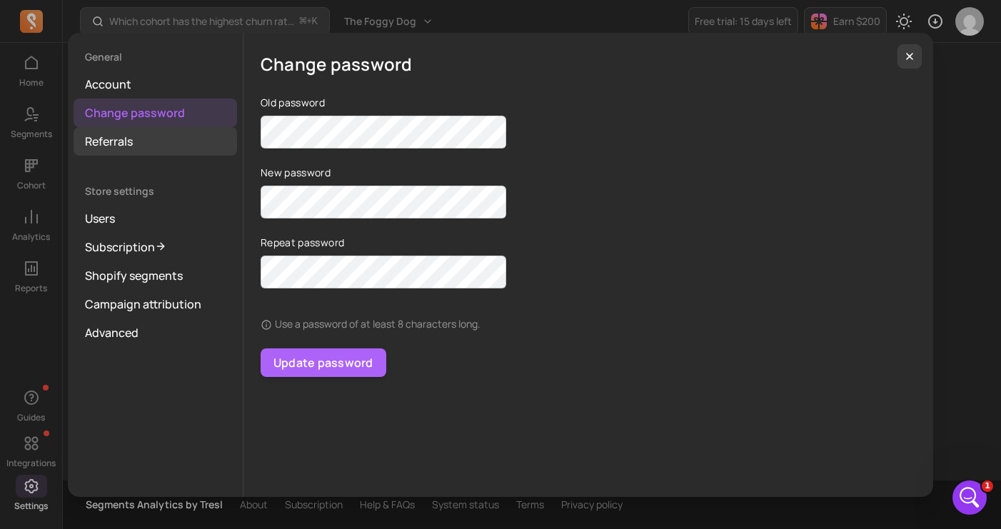
click at [164, 142] on link "Referrals" at bounding box center [155, 141] width 163 height 29
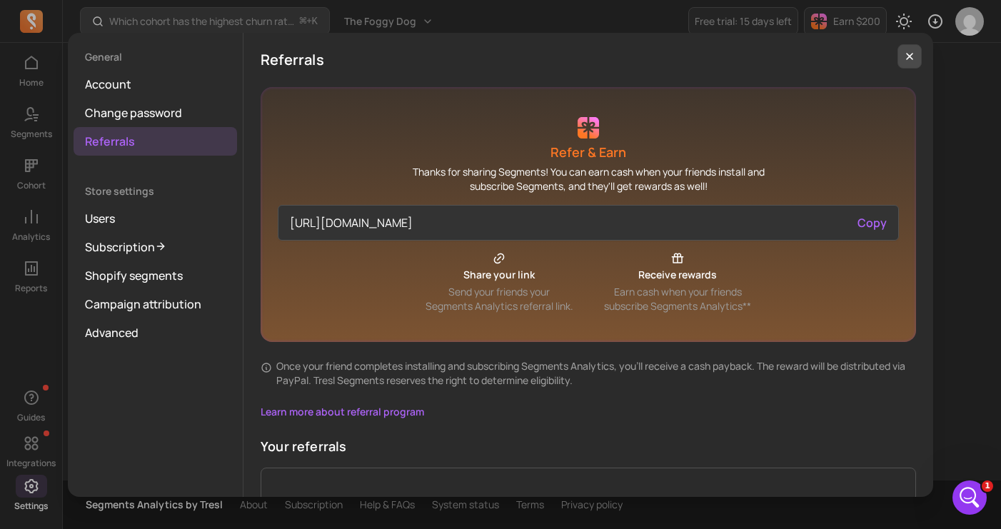
click at [908, 56] on icon "button" at bounding box center [909, 56] width 11 height 11
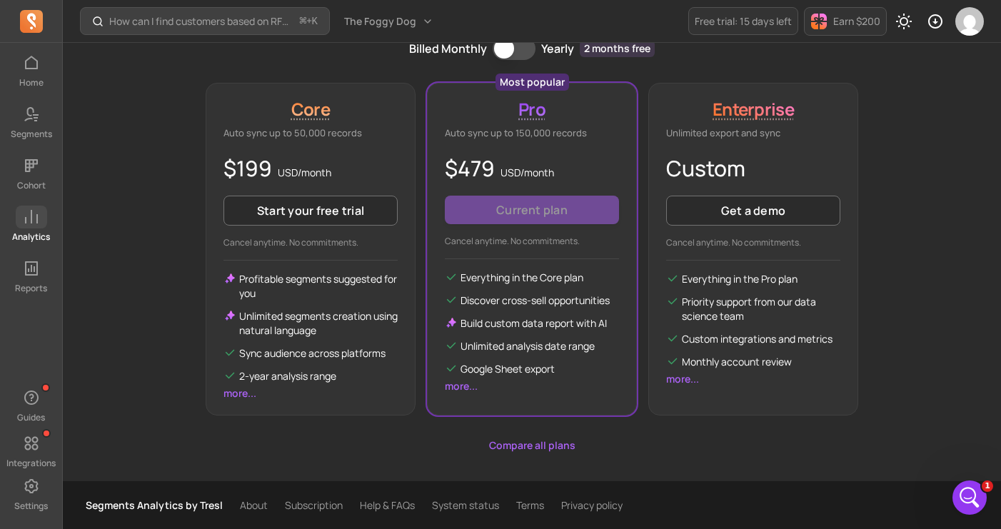
click at [20, 226] on span at bounding box center [31, 217] width 31 height 23
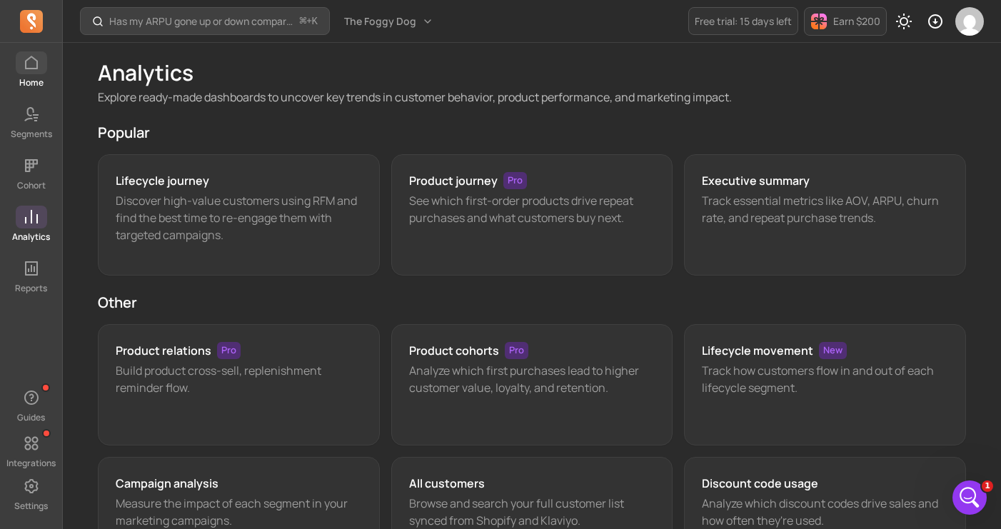
click at [31, 76] on link "Home" at bounding box center [31, 69] width 62 height 37
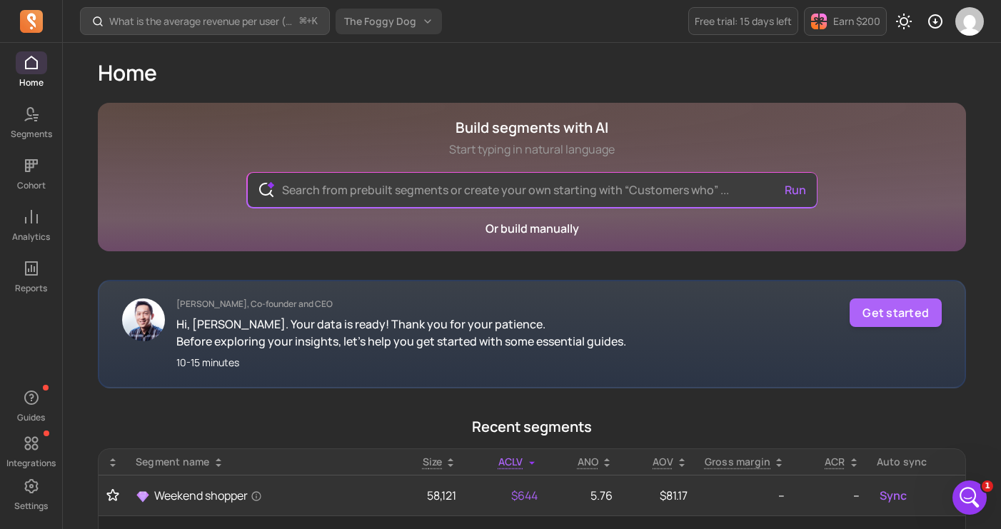
click at [388, 23] on span "The Foggy Dog" at bounding box center [380, 21] width 72 height 14
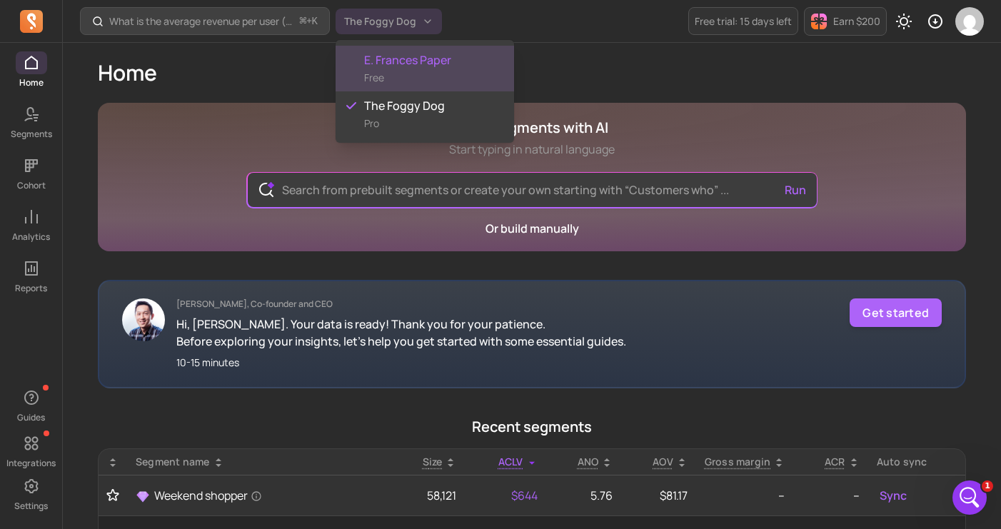
click at [401, 86] on div "E. Frances Paper Free" at bounding box center [424, 69] width 178 height 46
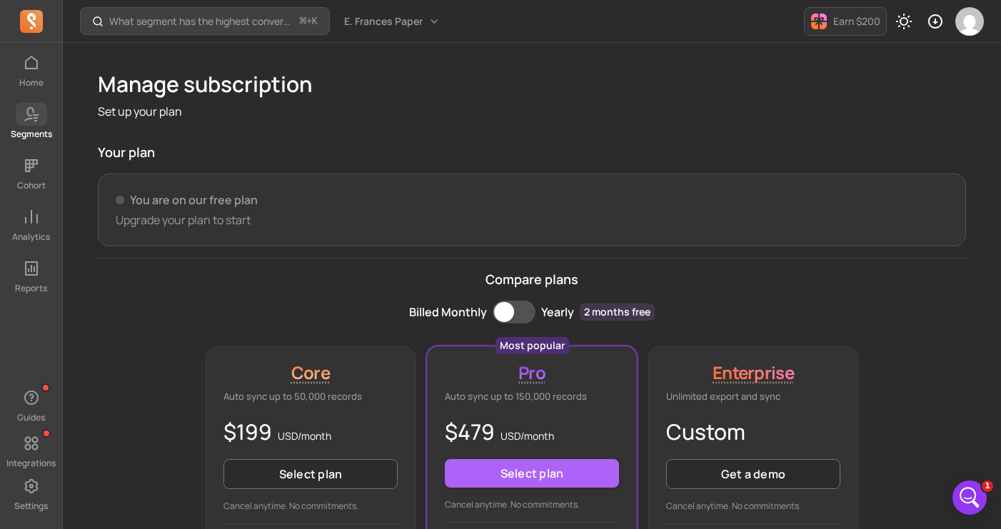
click at [29, 123] on span at bounding box center [31, 114] width 31 height 23
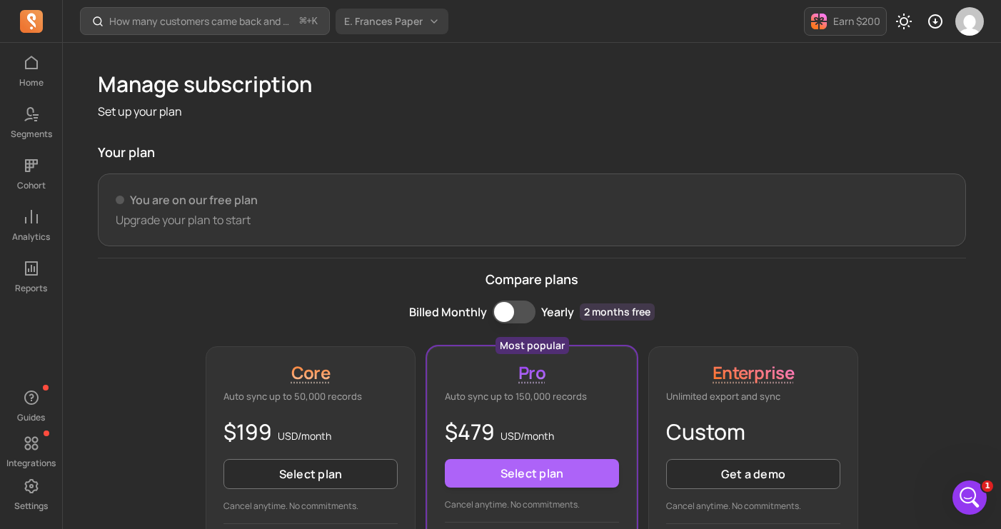
click at [403, 22] on span "E. Frances Paper" at bounding box center [383, 21] width 79 height 14
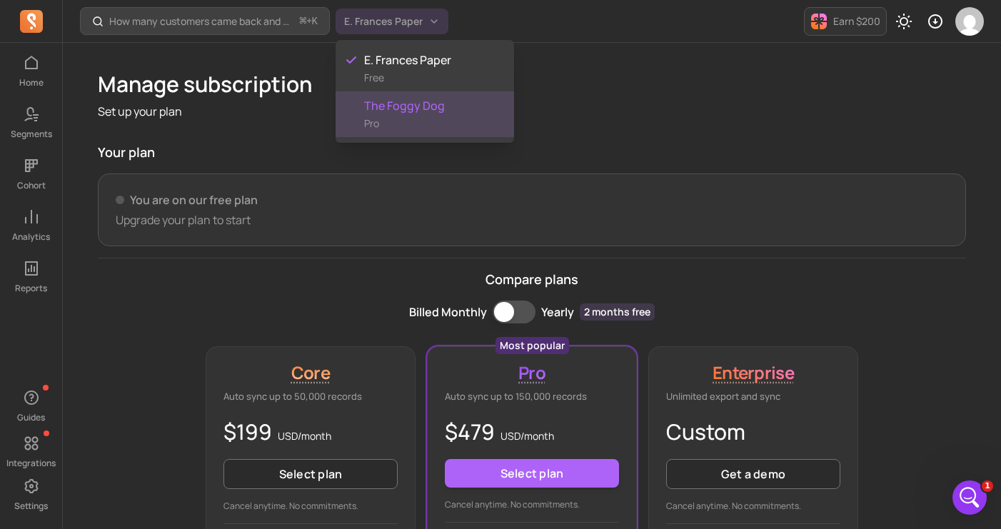
click at [418, 109] on span "The Foggy Dog" at bounding box center [433, 105] width 138 height 17
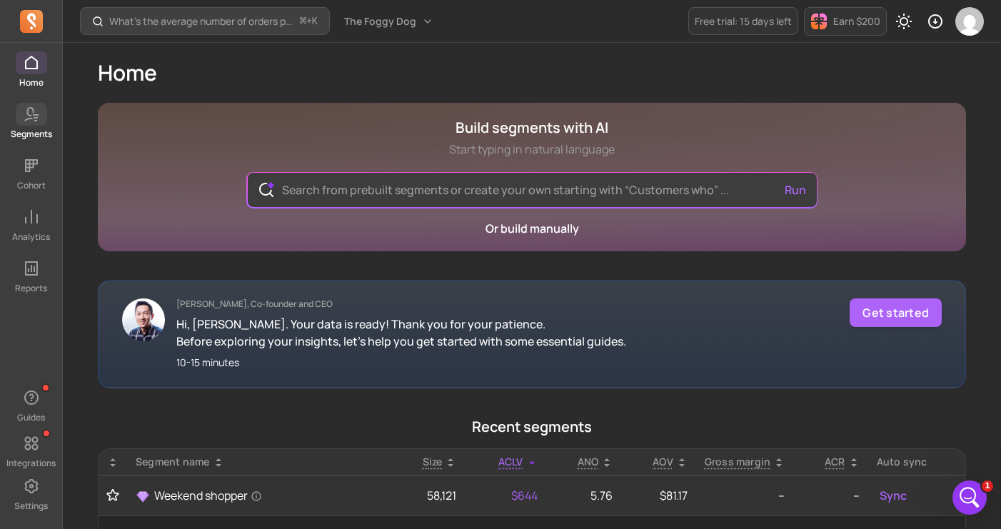
click at [33, 126] on link "Segments" at bounding box center [31, 121] width 62 height 37
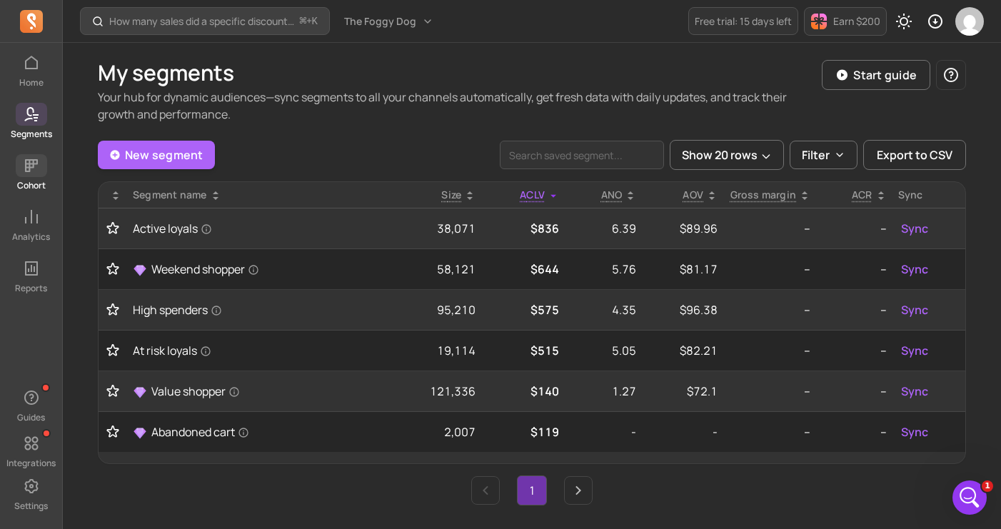
click at [27, 165] on icon at bounding box center [31, 165] width 17 height 17
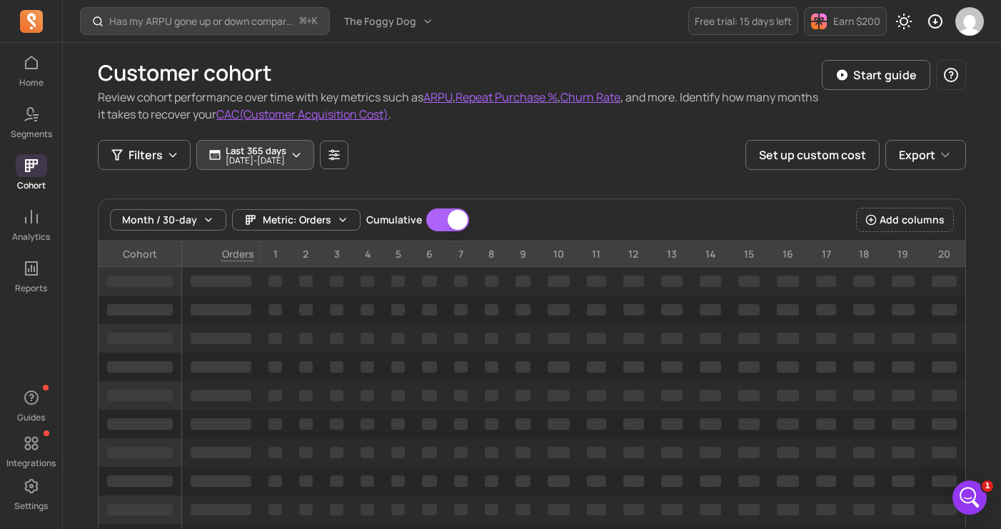
click at [273, 150] on p "Last 365 days" at bounding box center [256, 150] width 61 height 11
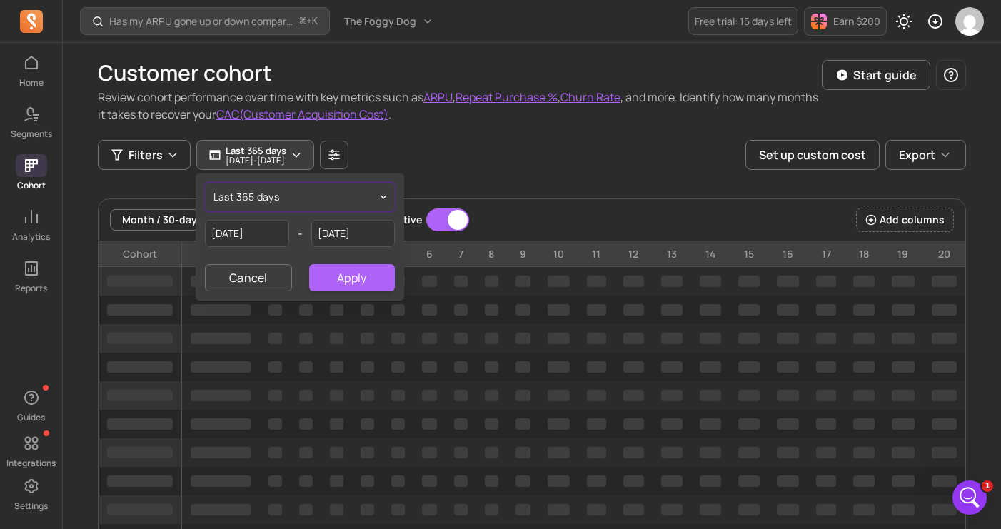
click at [248, 196] on span "last 365 days" at bounding box center [246, 197] width 66 height 14
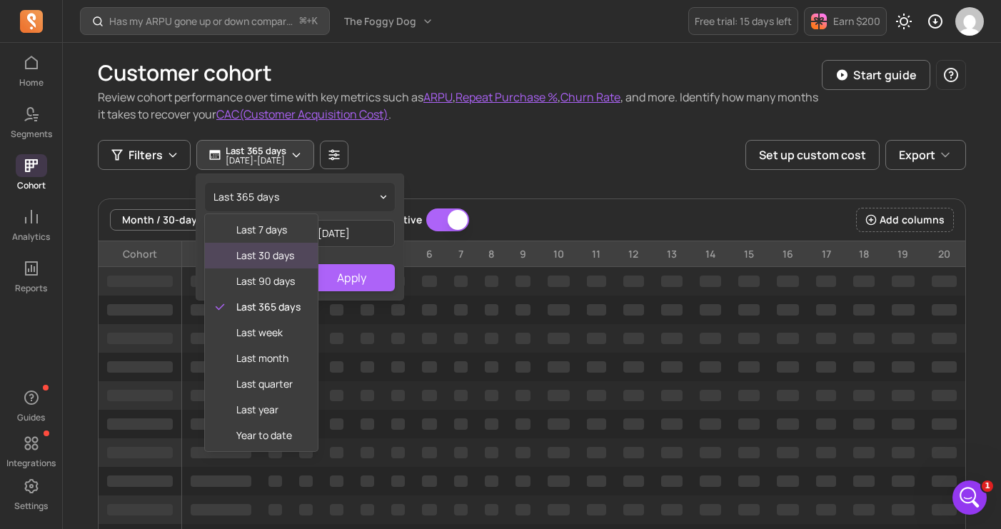
click at [252, 262] on span "last 30 days" at bounding box center [268, 255] width 64 height 14
type input "2025-08-24"
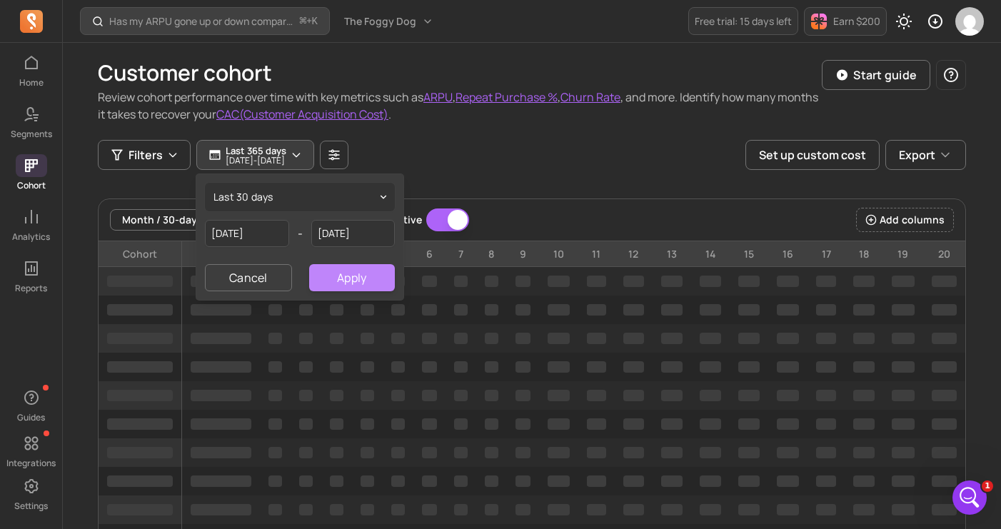
click at [357, 288] on button "Apply" at bounding box center [352, 277] width 86 height 27
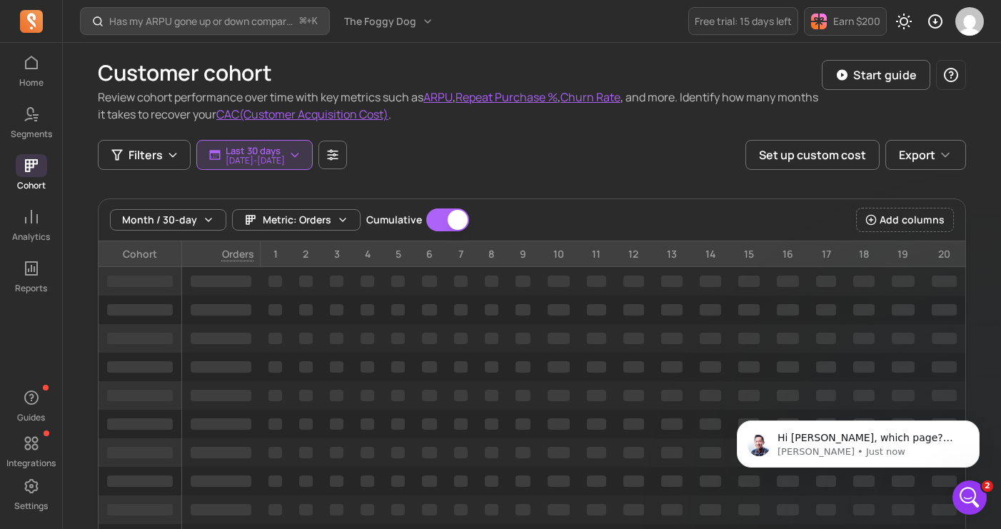
scroll to position [403, 0]
click at [844, 442] on p "Hi Jessica, which page? can you screenshot/give me the url" at bounding box center [869, 438] width 184 height 14
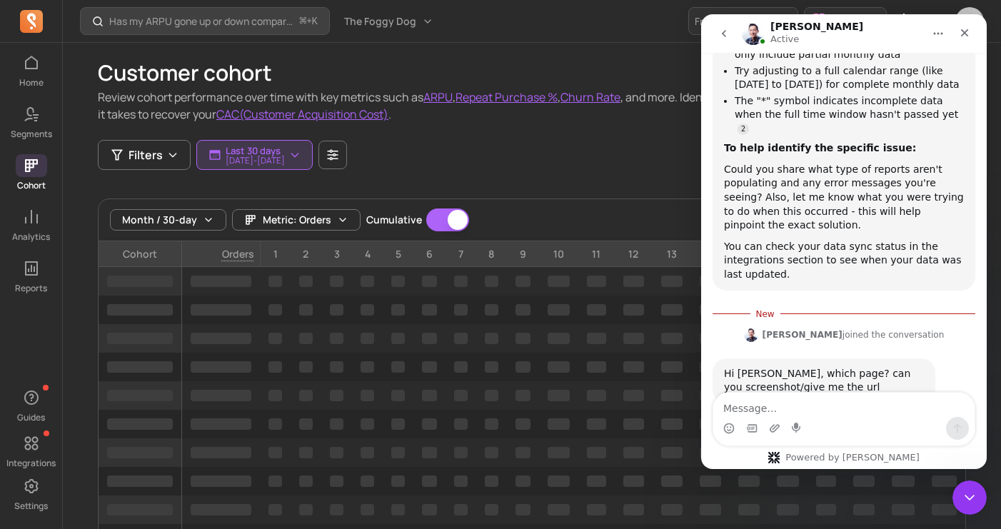
scroll to position [426, 0]
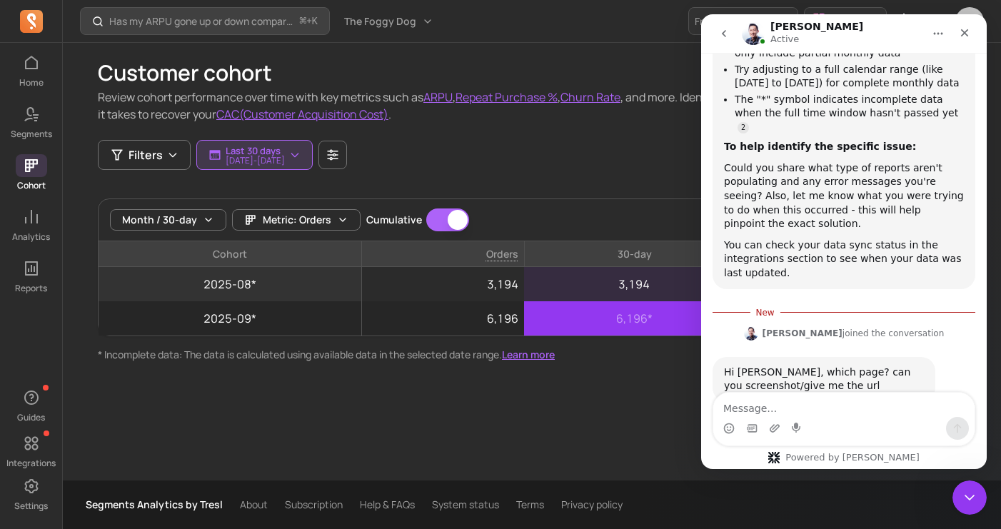
click at [506, 419] on div "Customer cohort Review cohort performance over time with key metrics such as AR…" at bounding box center [532, 261] width 914 height 437
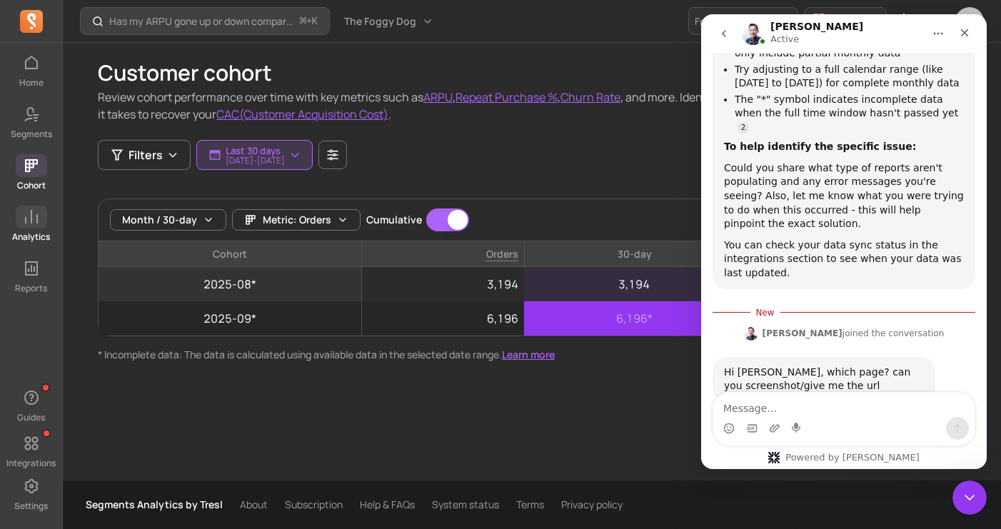
click at [15, 227] on link "Analytics" at bounding box center [31, 224] width 62 height 37
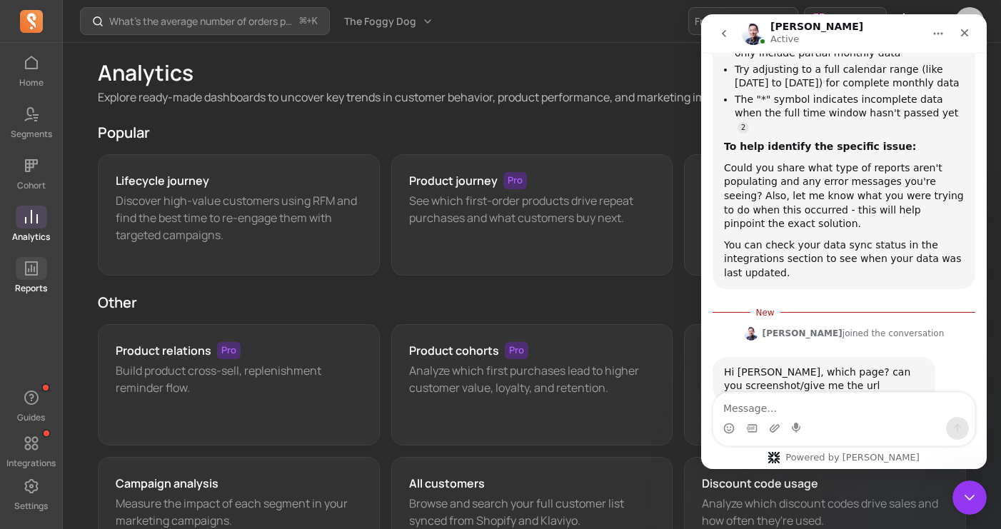
click at [24, 278] on span at bounding box center [31, 268] width 31 height 23
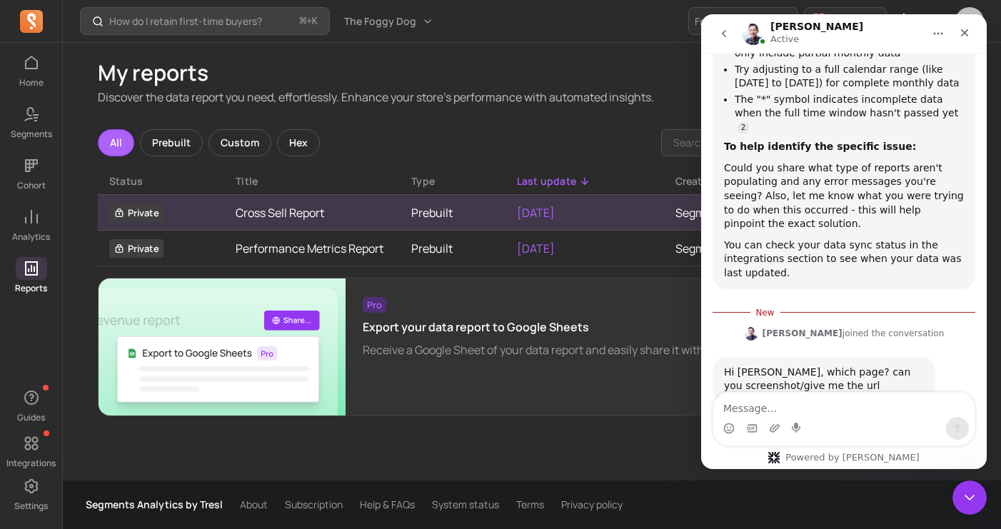
click at [198, 207] on td "Private" at bounding box center [161, 213] width 126 height 36
click at [273, 211] on link "Cross Sell Report" at bounding box center [312, 212] width 153 height 17
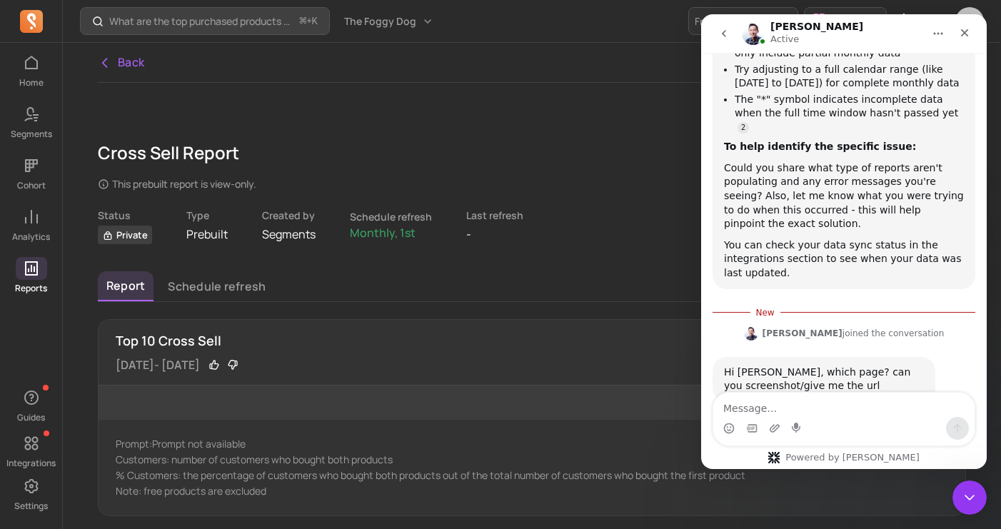
scroll to position [53, 0]
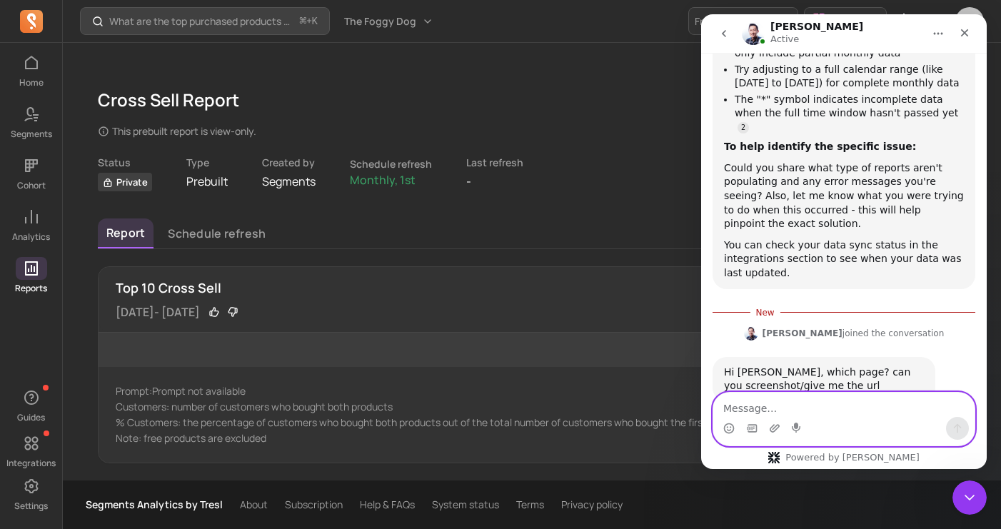
click at [874, 403] on textarea "Message…" at bounding box center [843, 405] width 261 height 24
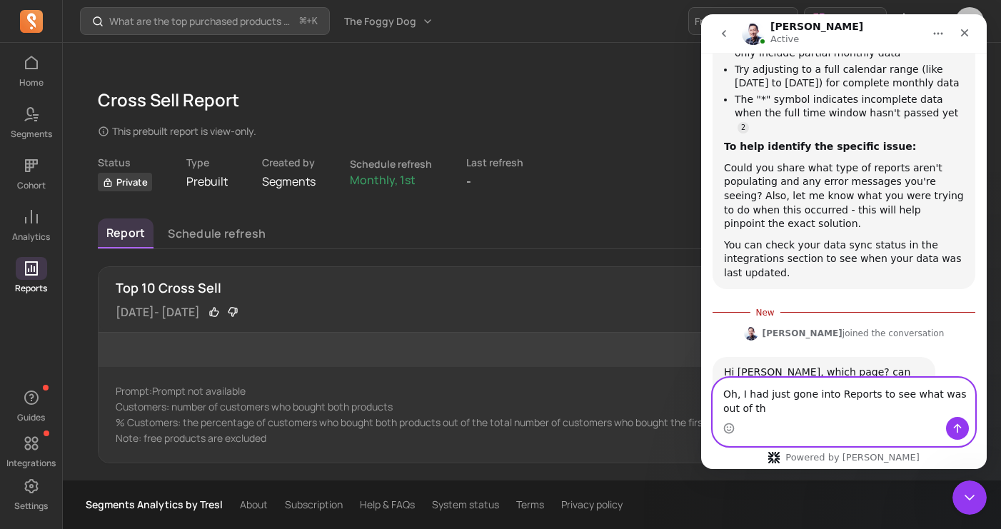
scroll to position [440, 0]
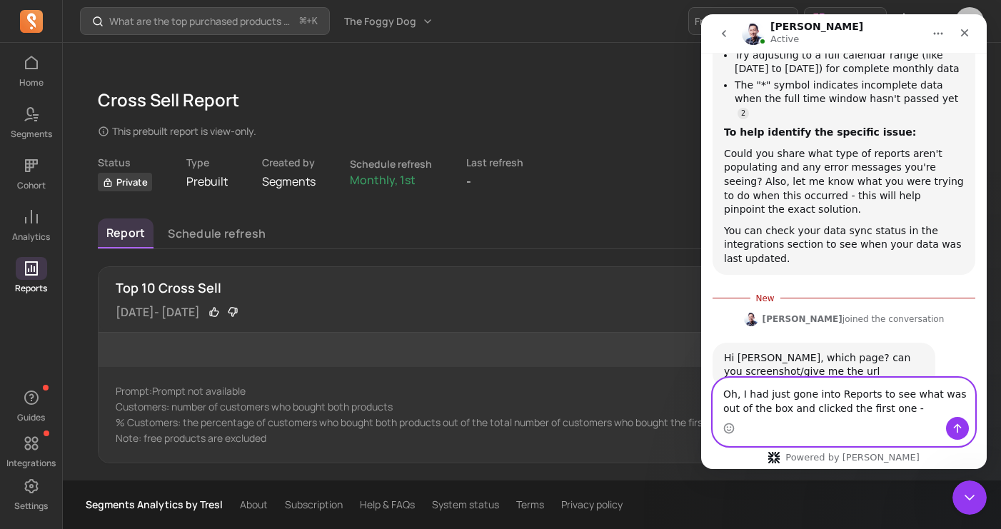
paste textarea "https://segments.app/reports/premium/2199?store_name=the%20foggy%20dog"
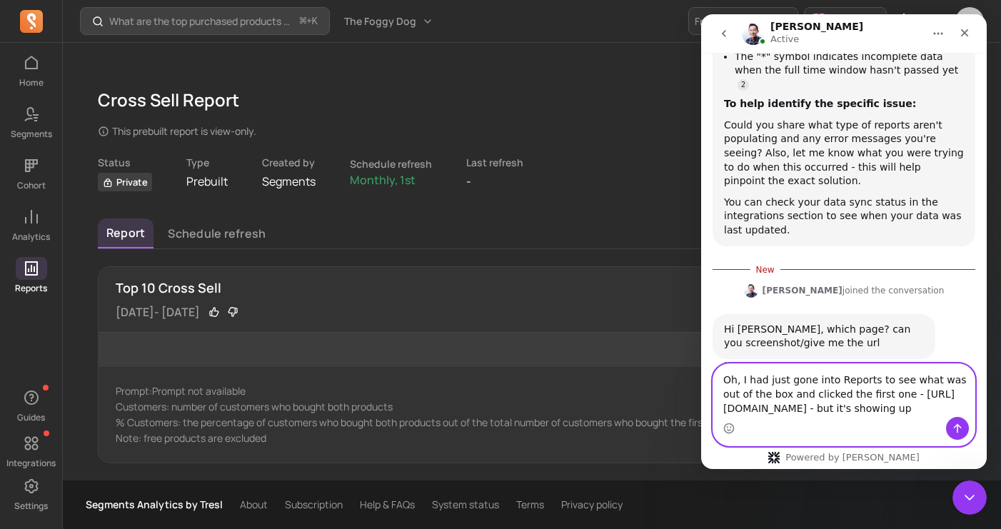
scroll to position [483, 0]
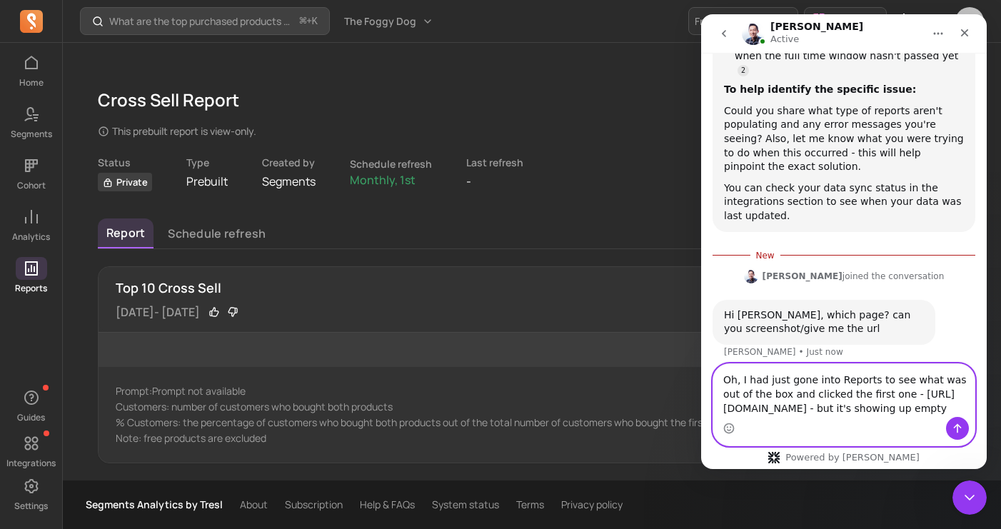
type textarea "Oh, I had just gone into Reports to see what was out of the box and clicked the…"
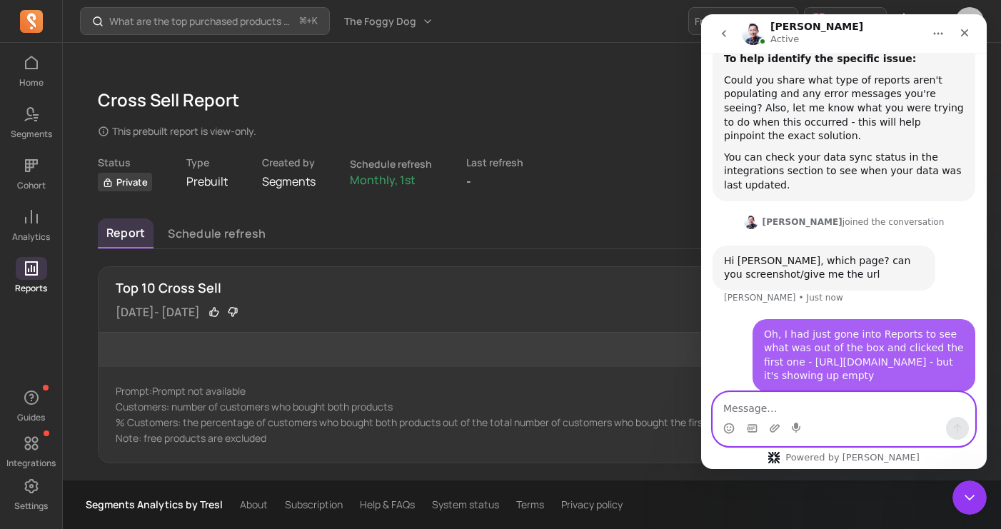
scroll to position [515, 0]
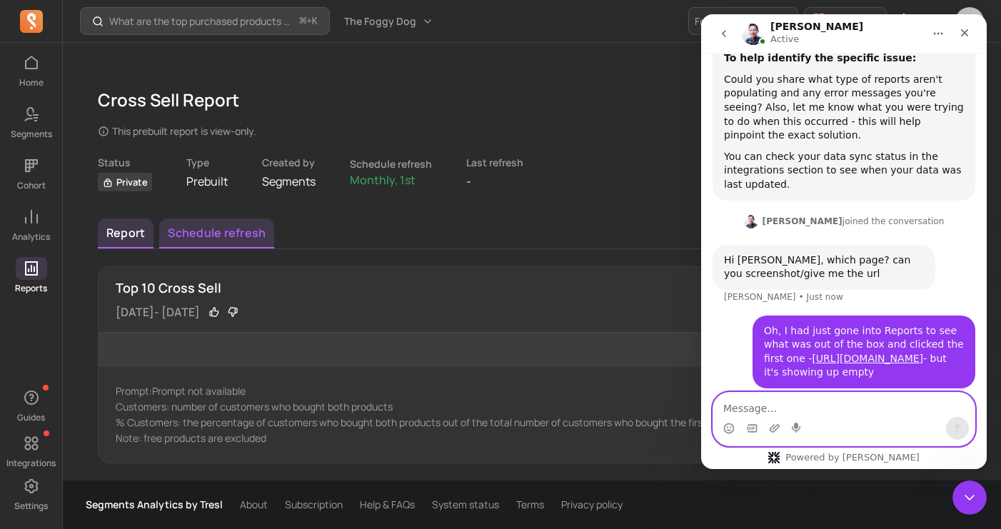
click at [218, 226] on button "Schedule refresh" at bounding box center [216, 233] width 115 height 30
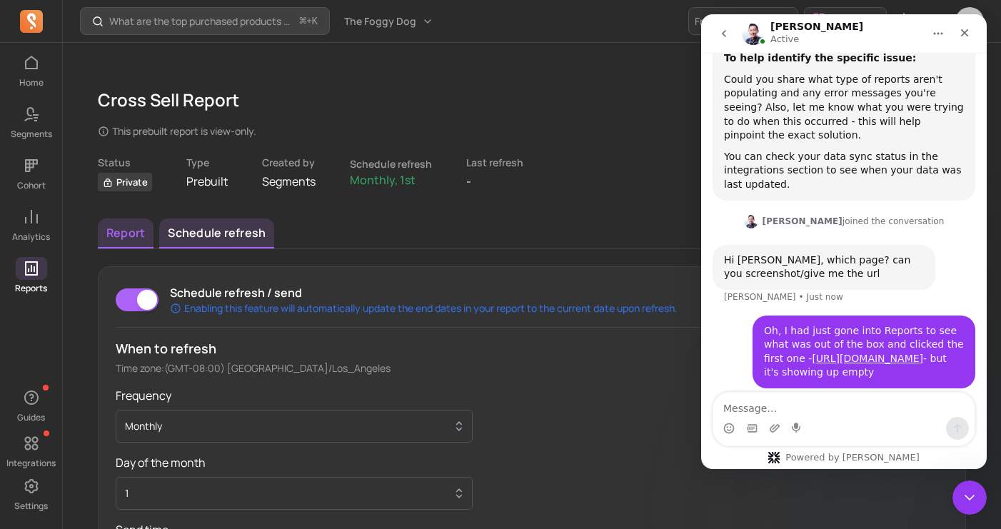
click at [126, 234] on button "Report" at bounding box center [126, 233] width 56 height 30
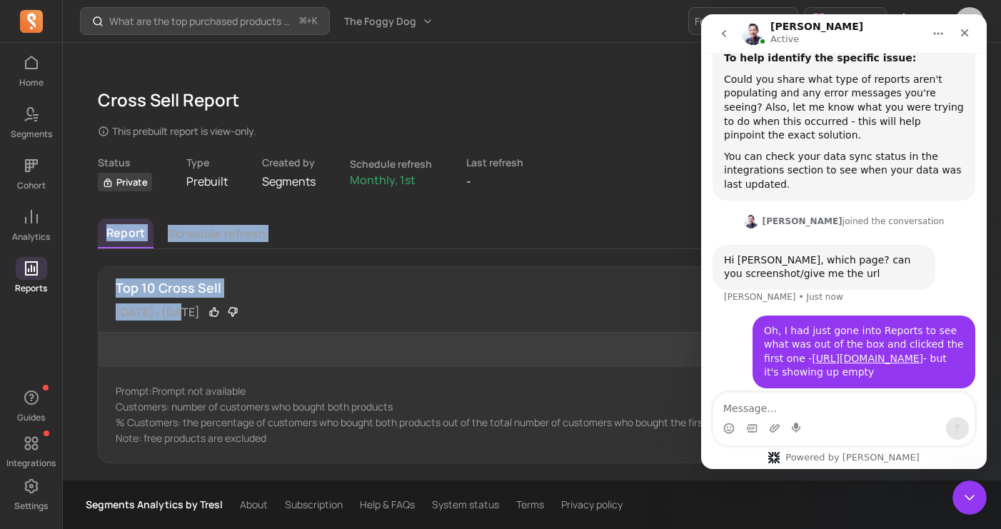
drag, startPoint x: 208, startPoint y: 308, endPoint x: 612, endPoint y: 165, distance: 429.3
click at [611, 166] on div "Cross Sell Report This prebuilt report is view-only. Status Private Type Prebui…" at bounding box center [532, 275] width 868 height 376
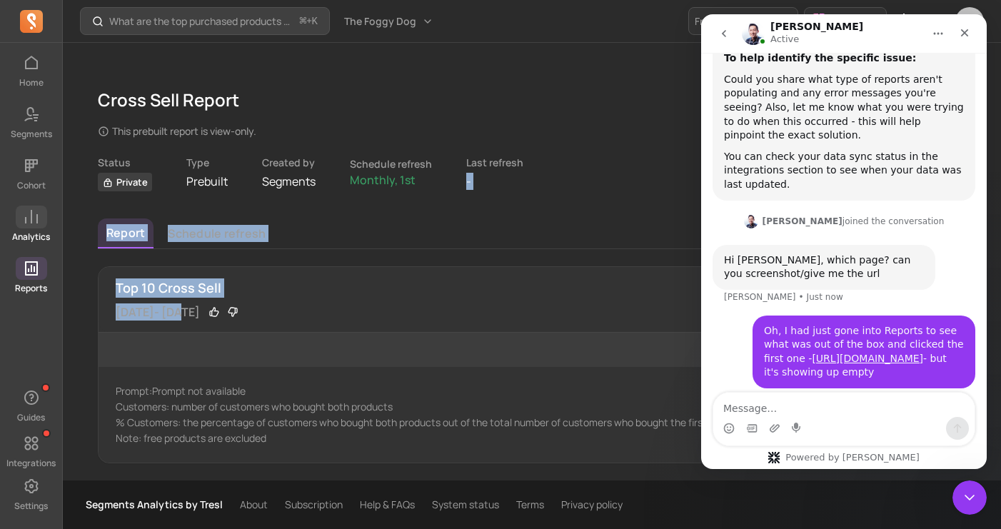
click at [31, 231] on p "Analytics" at bounding box center [31, 236] width 38 height 11
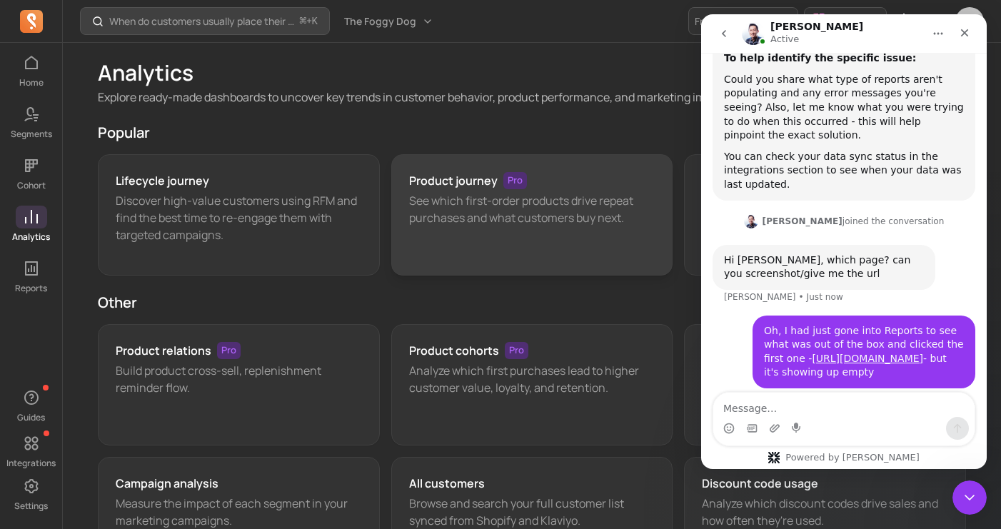
click at [482, 178] on h3 "Product journey" at bounding box center [453, 180] width 88 height 17
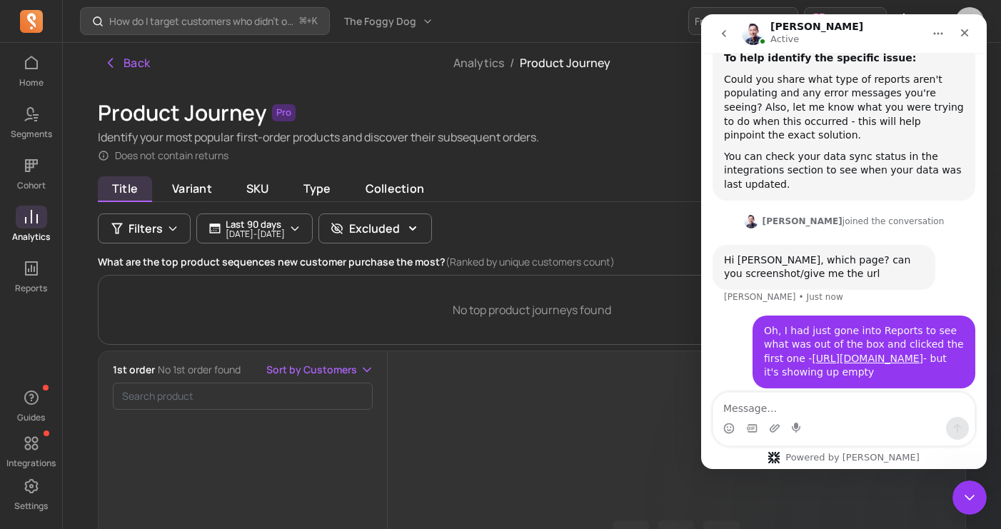
click at [849, 420] on div "Intercom messenger" at bounding box center [843, 428] width 261 height 23
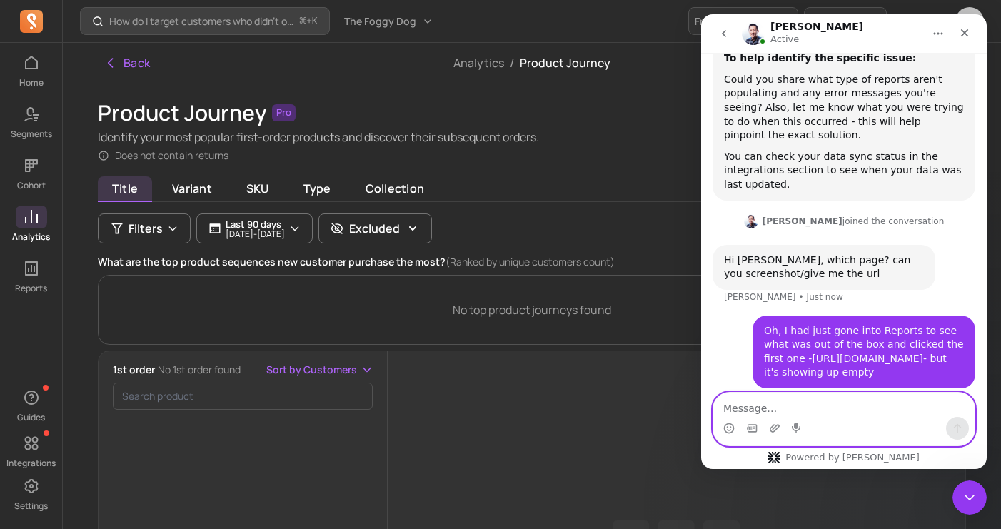
drag, startPoint x: 828, startPoint y: 403, endPoint x: 829, endPoint y: 385, distance: 17.9
click at [827, 403] on textarea "Message…" at bounding box center [843, 405] width 261 height 24
paste textarea "https://segments.app/analytics/products/product-journey?store_name=the%20foggy%…"
type textarea "I also tried this one in the "Analytics" tab https://segments.app/analytics/pro…"
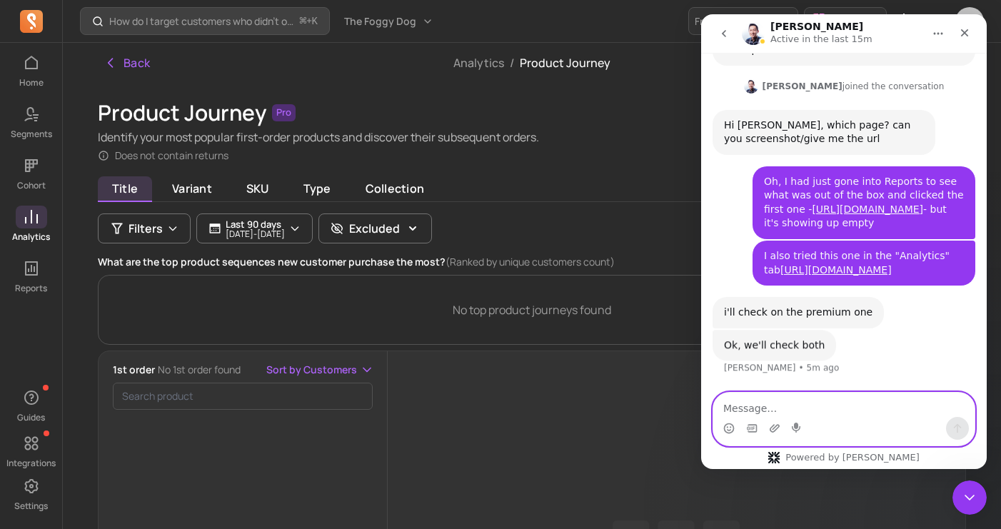
scroll to position [664, 0]
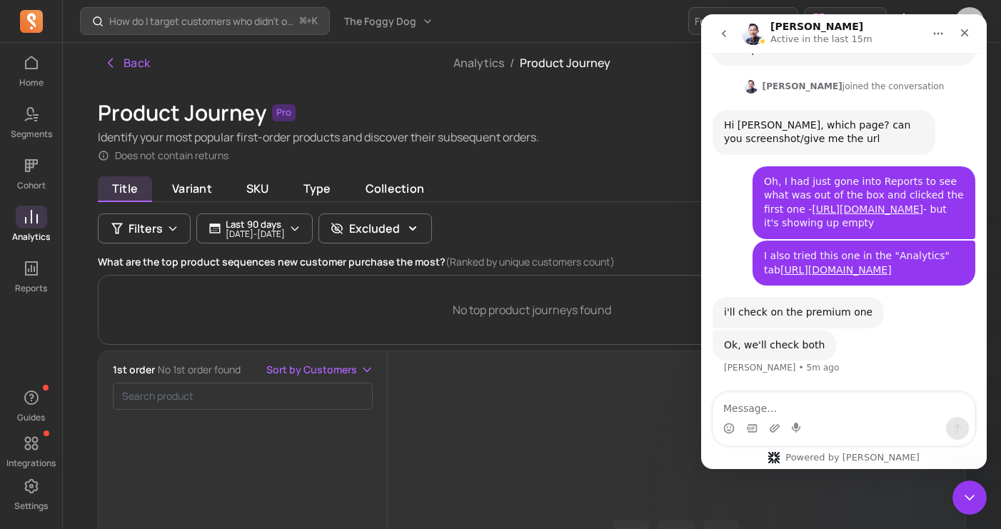
click at [802, 418] on div "Intercom messenger" at bounding box center [796, 428] width 11 height 23
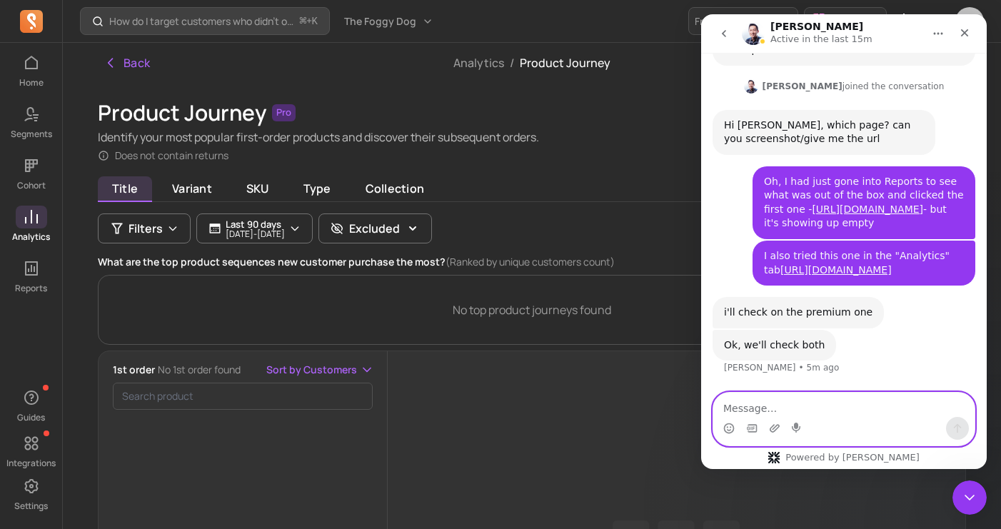
click at [779, 410] on textarea "Message…" at bounding box center [843, 405] width 261 height 24
type textarea "ok thank you!"
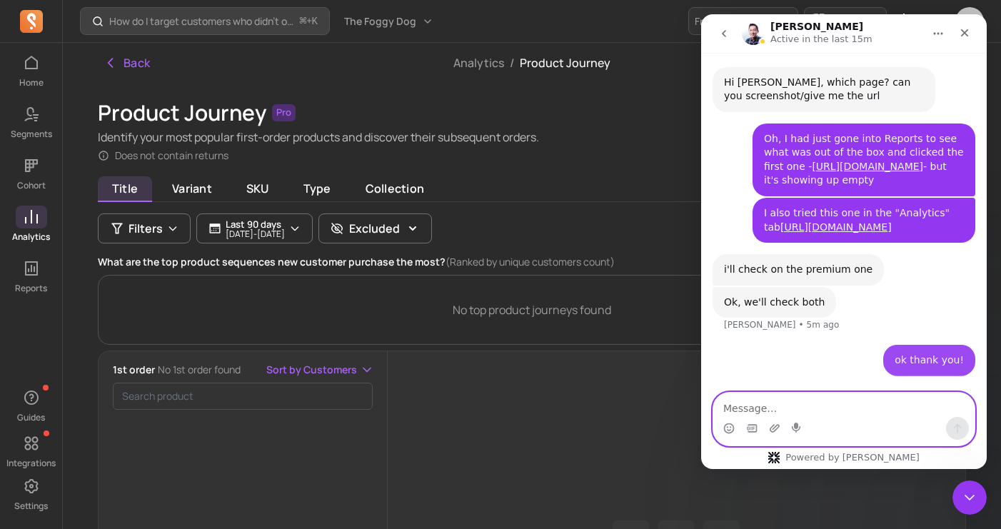
scroll to position [707, 0]
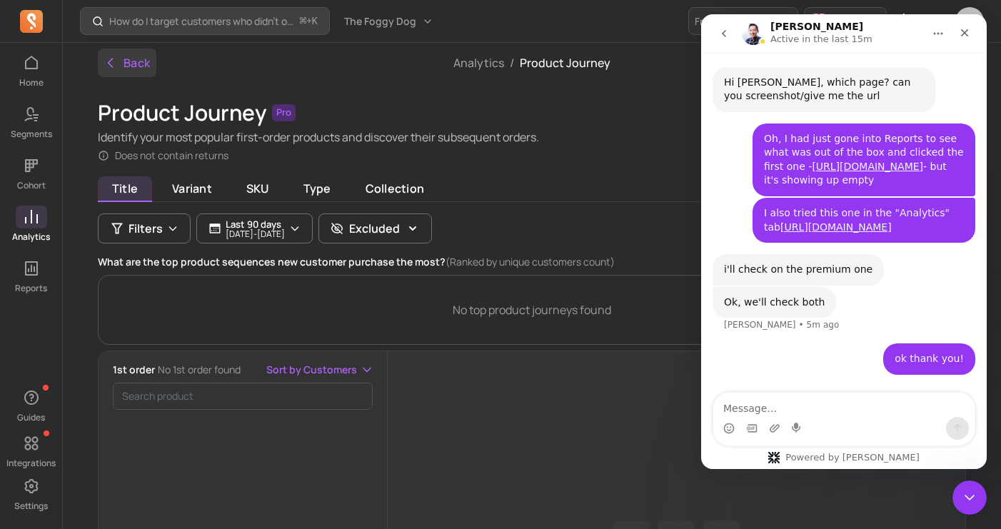
click at [123, 71] on button "Back" at bounding box center [127, 63] width 59 height 29
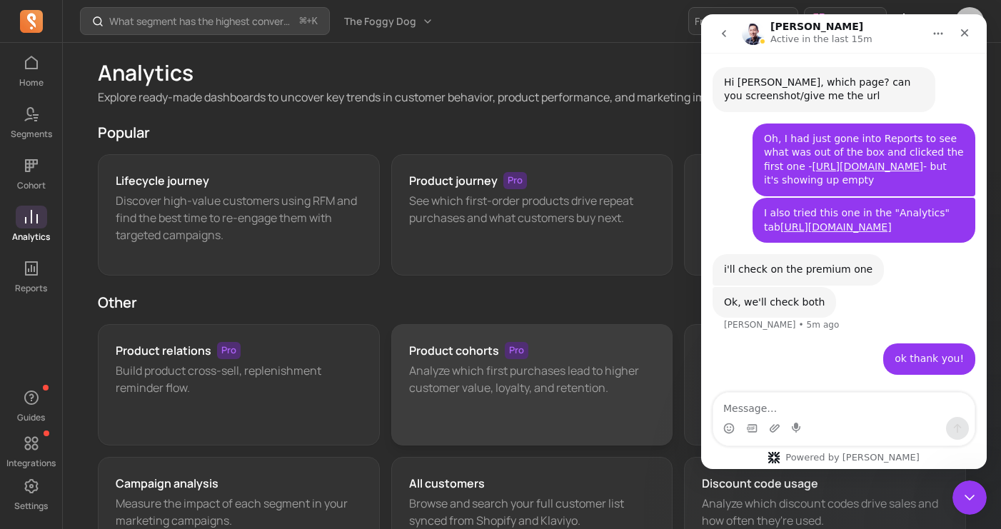
click at [416, 365] on p "Analyze which first purchases lead to higher customer value, loyalty, and reten…" at bounding box center [532, 379] width 246 height 34
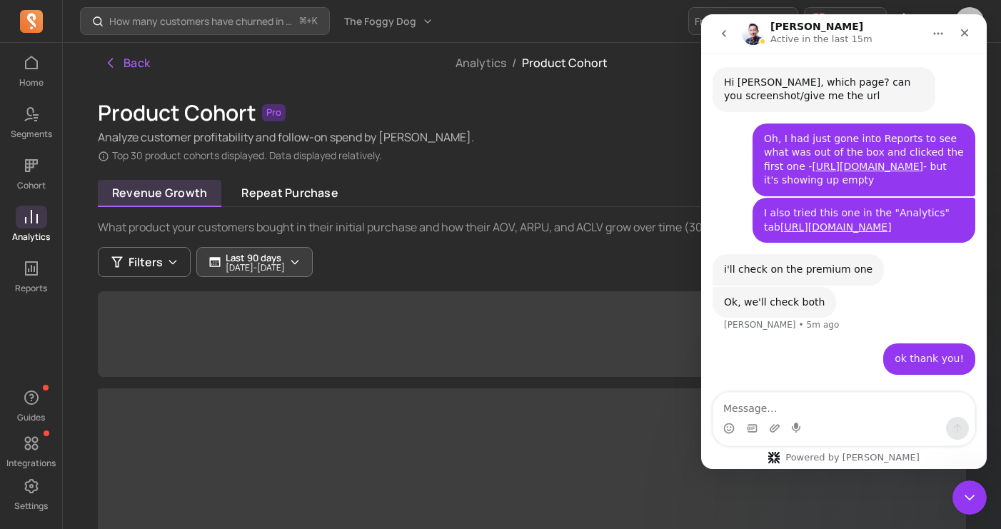
click at [313, 254] on button "Last 90 days 2025-06-25 - 2025-09-23" at bounding box center [254, 262] width 116 height 30
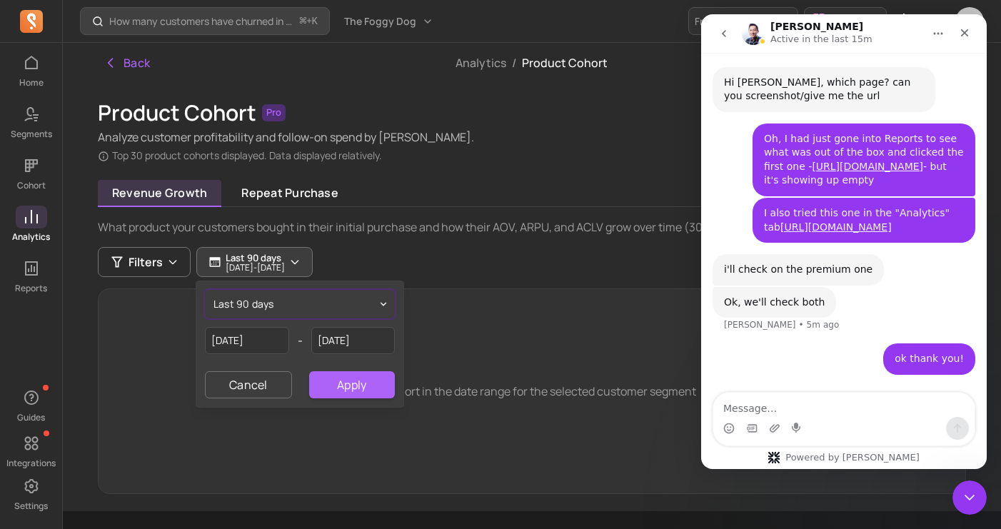
click at [306, 290] on button "last 90 days" at bounding box center [300, 304] width 190 height 29
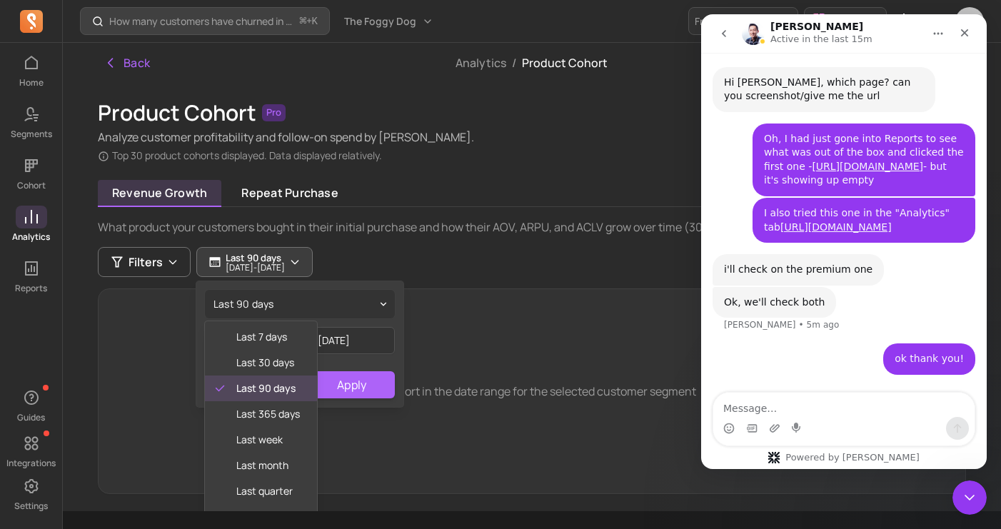
click at [392, 238] on div "What product your customers bought in their initial purchase and how their AOV,…" at bounding box center [532, 355] width 868 height 275
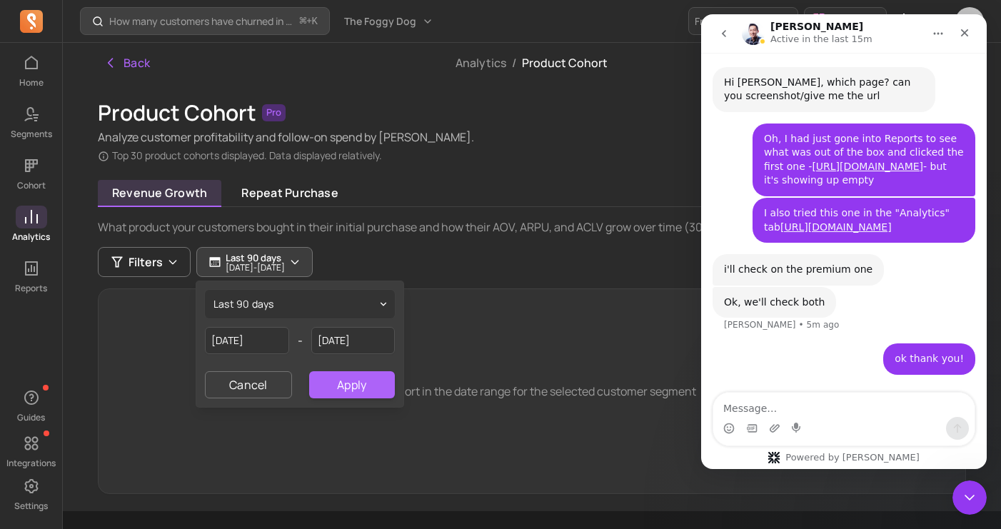
click at [392, 238] on div "What product your customers bought in their initial purchase and how their AOV,…" at bounding box center [532, 355] width 868 height 275
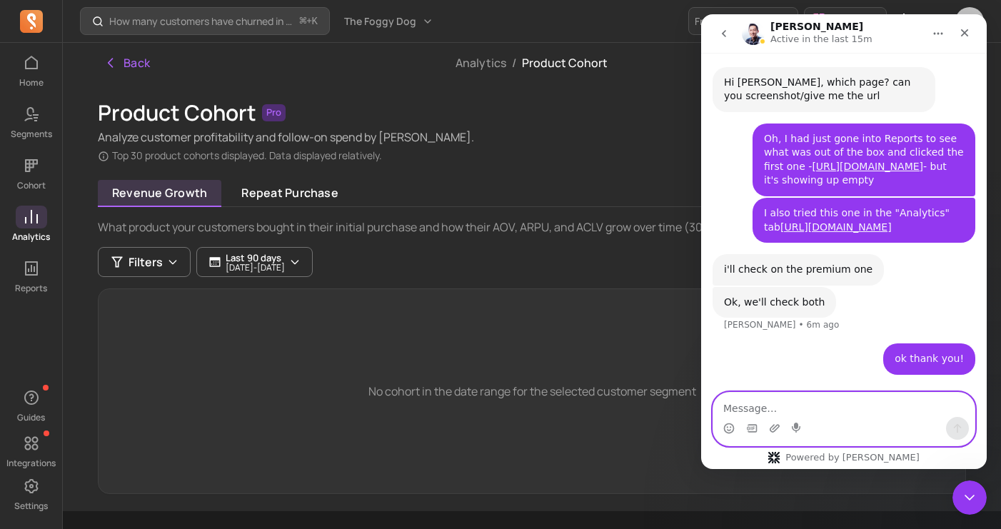
click at [837, 415] on textarea "Message…" at bounding box center [843, 405] width 261 height 24
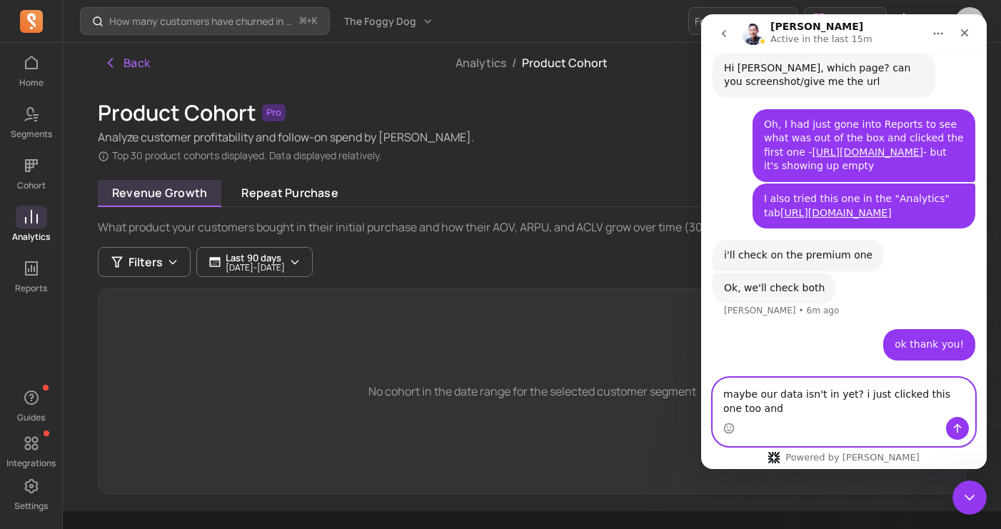
scroll to position [721, 0]
type textarea "maybe our data isn't in yet? i just clicked this one too and it didnt load eith…"
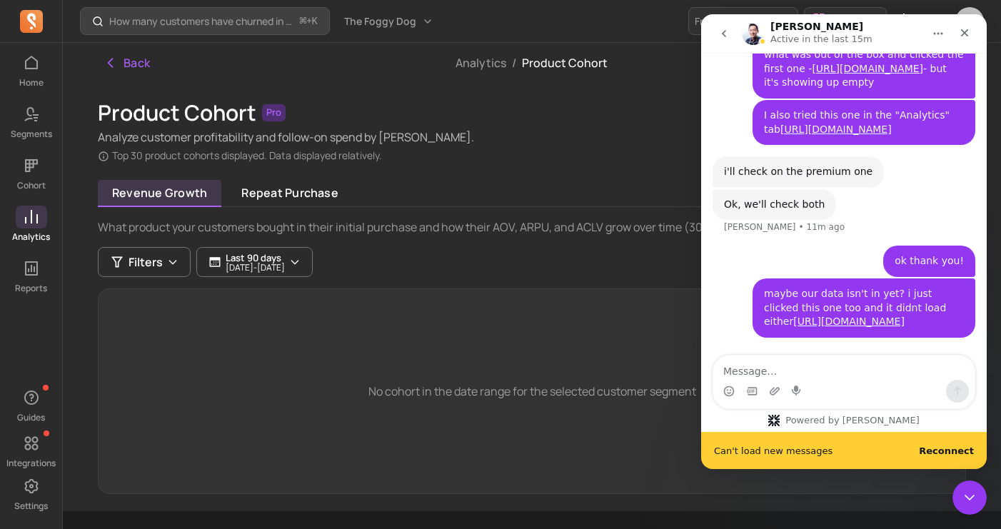
scroll to position [832, 0]
